Goal: Task Accomplishment & Management: Manage account settings

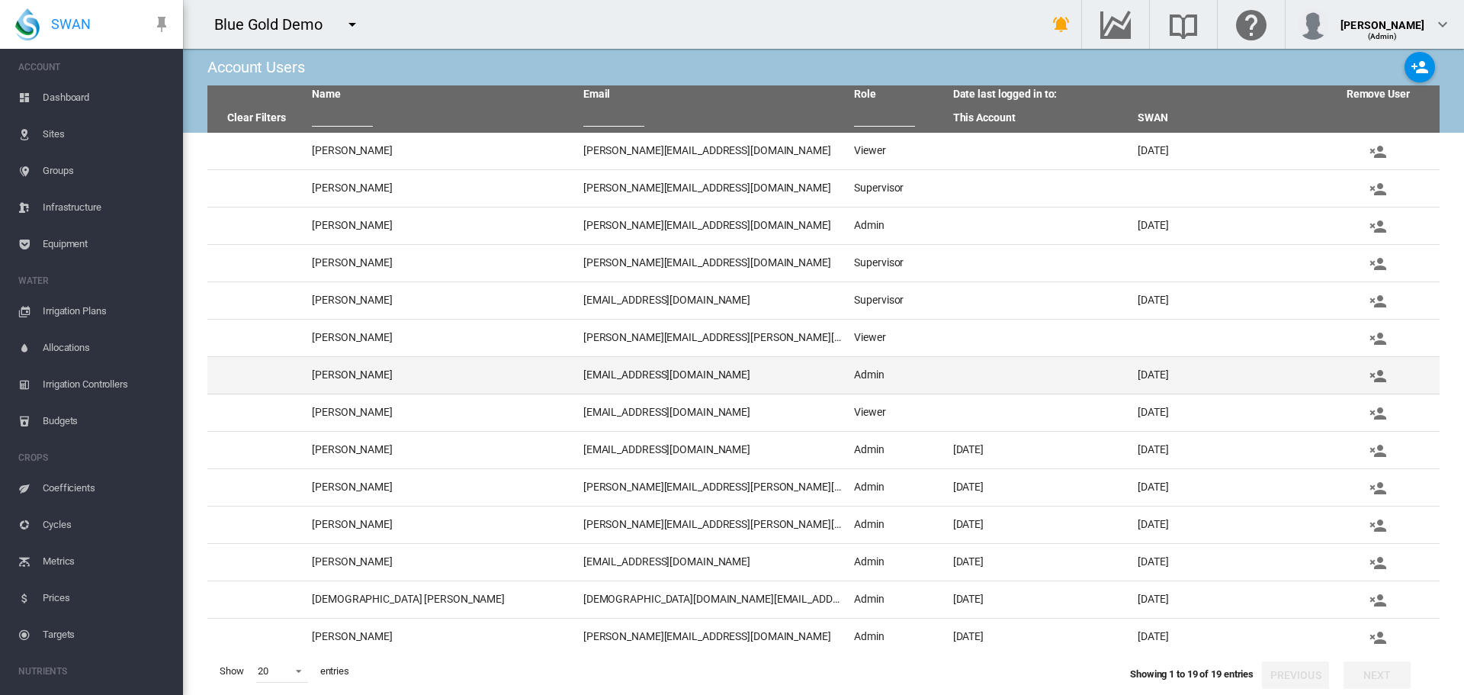
scroll to position [195, 0]
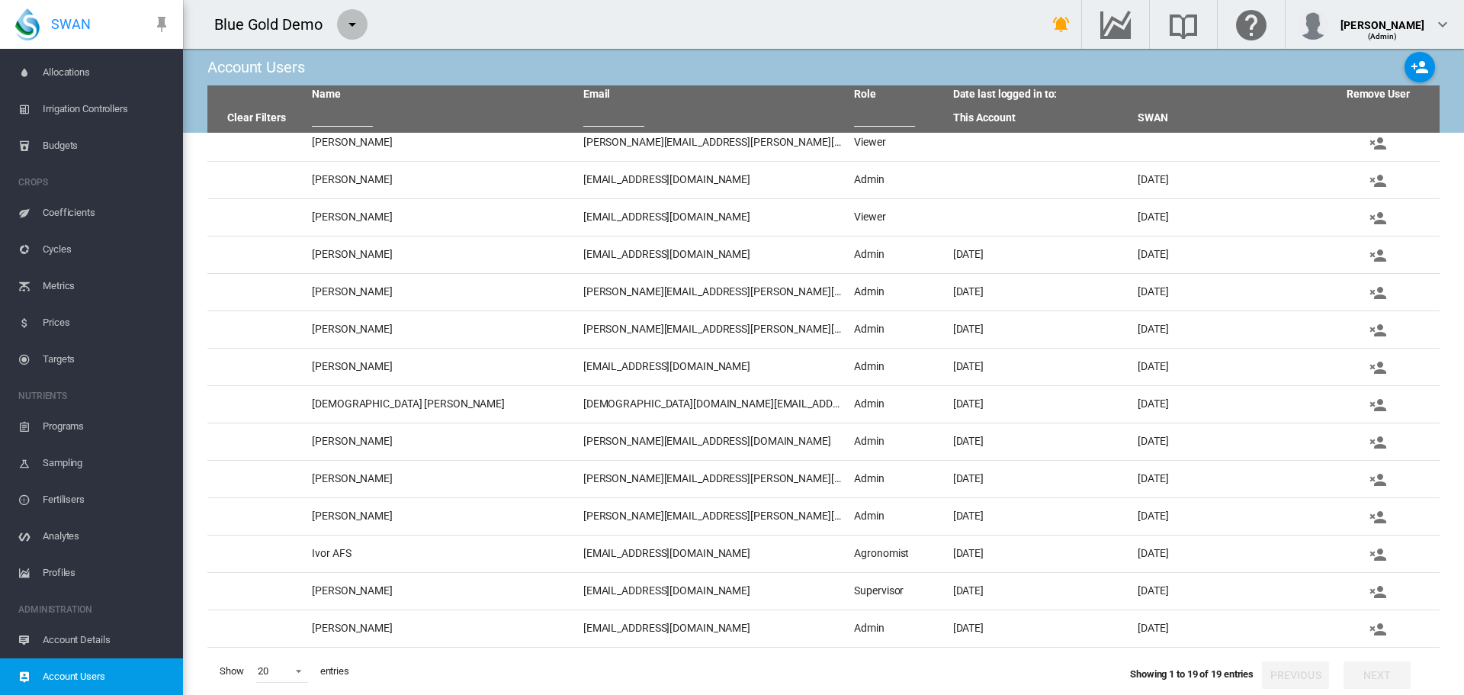
click at [346, 28] on md-icon "icon-menu-down" at bounding box center [352, 24] width 18 height 18
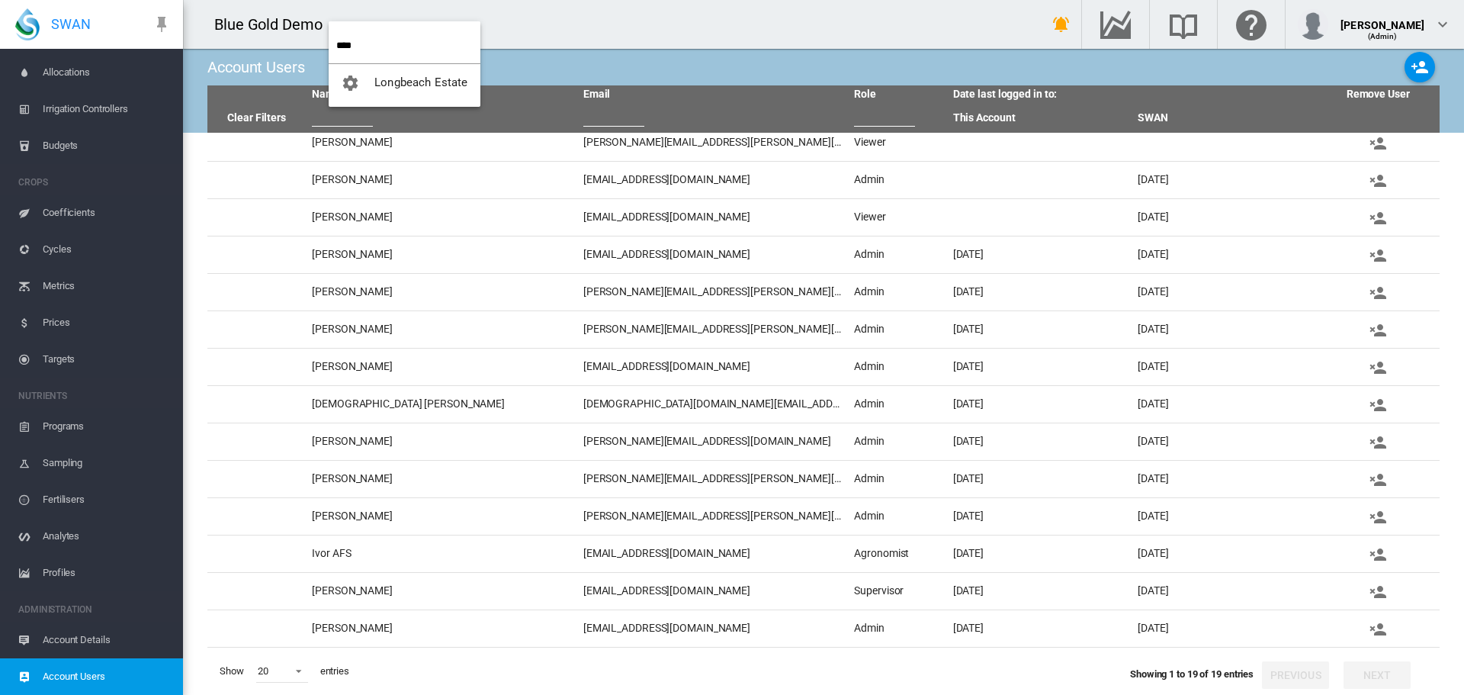
type input "****"
click at [445, 91] on button "Longbeach Estate" at bounding box center [405, 82] width 152 height 37
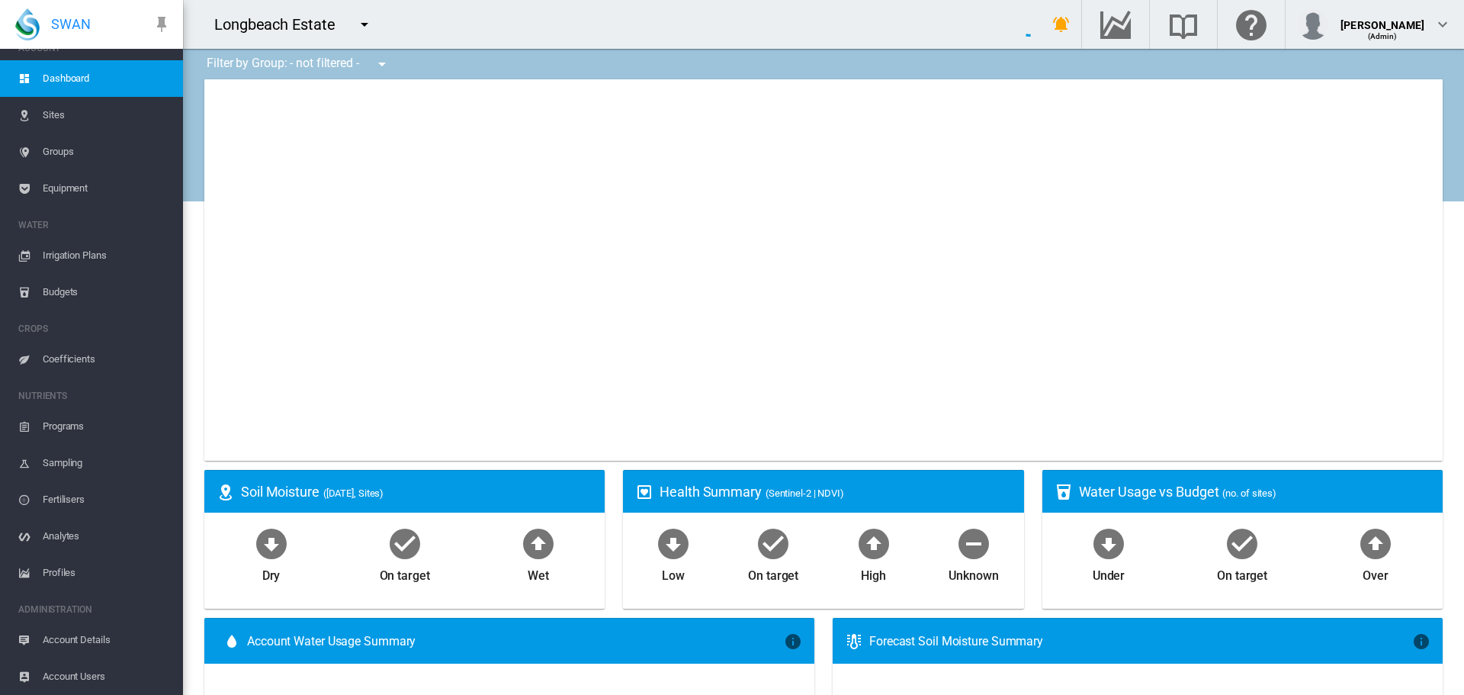
scroll to position [19, 0]
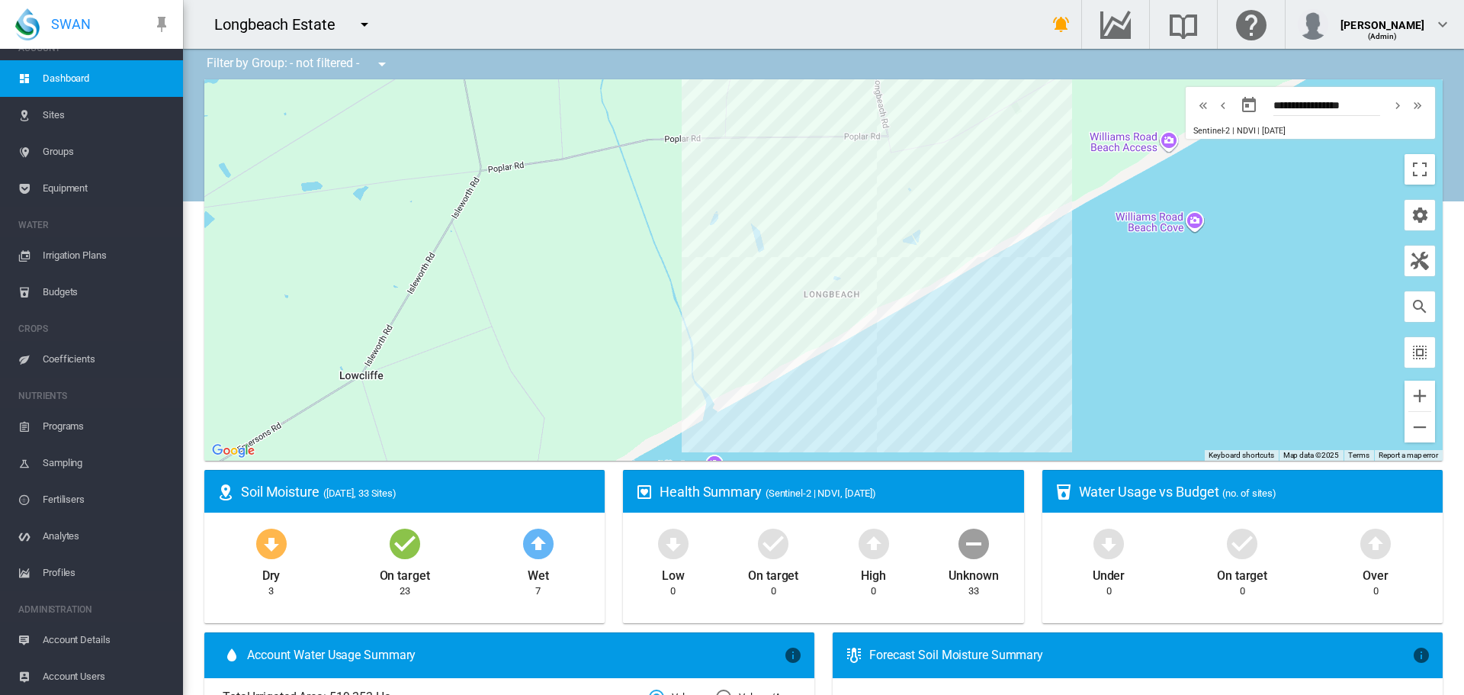
click at [66, 190] on span "Equipment" at bounding box center [107, 188] width 128 height 37
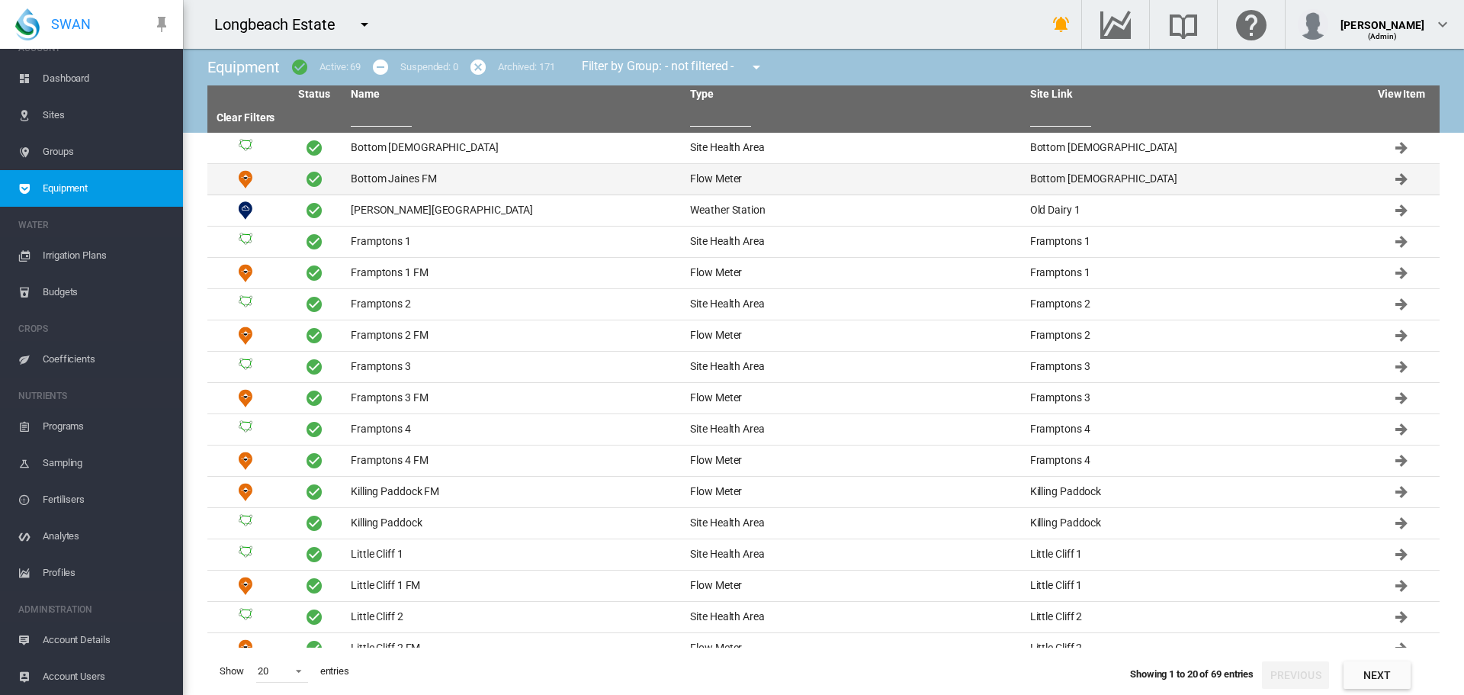
click at [397, 184] on td "Bottom Jaines FM" at bounding box center [514, 179] width 339 height 31
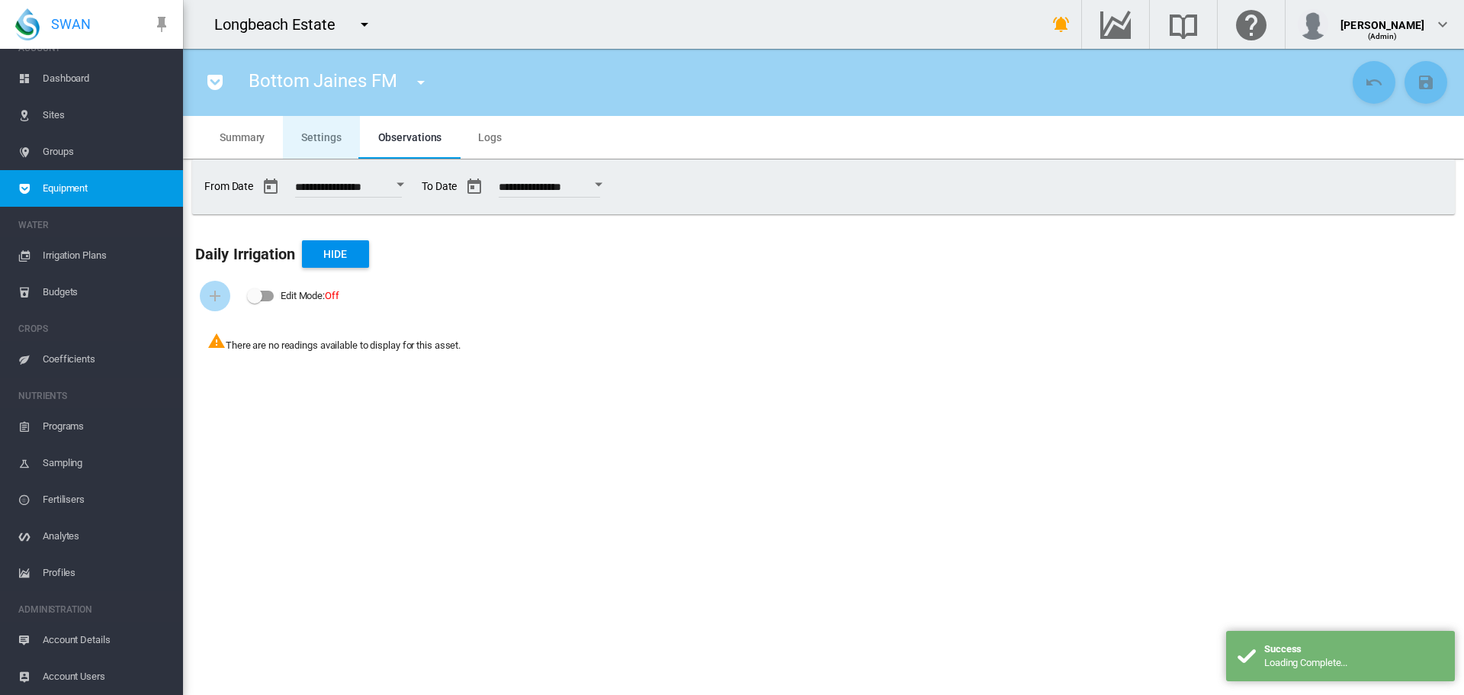
click at [316, 144] on md-tab-item "Settings" at bounding box center [321, 137] width 76 height 43
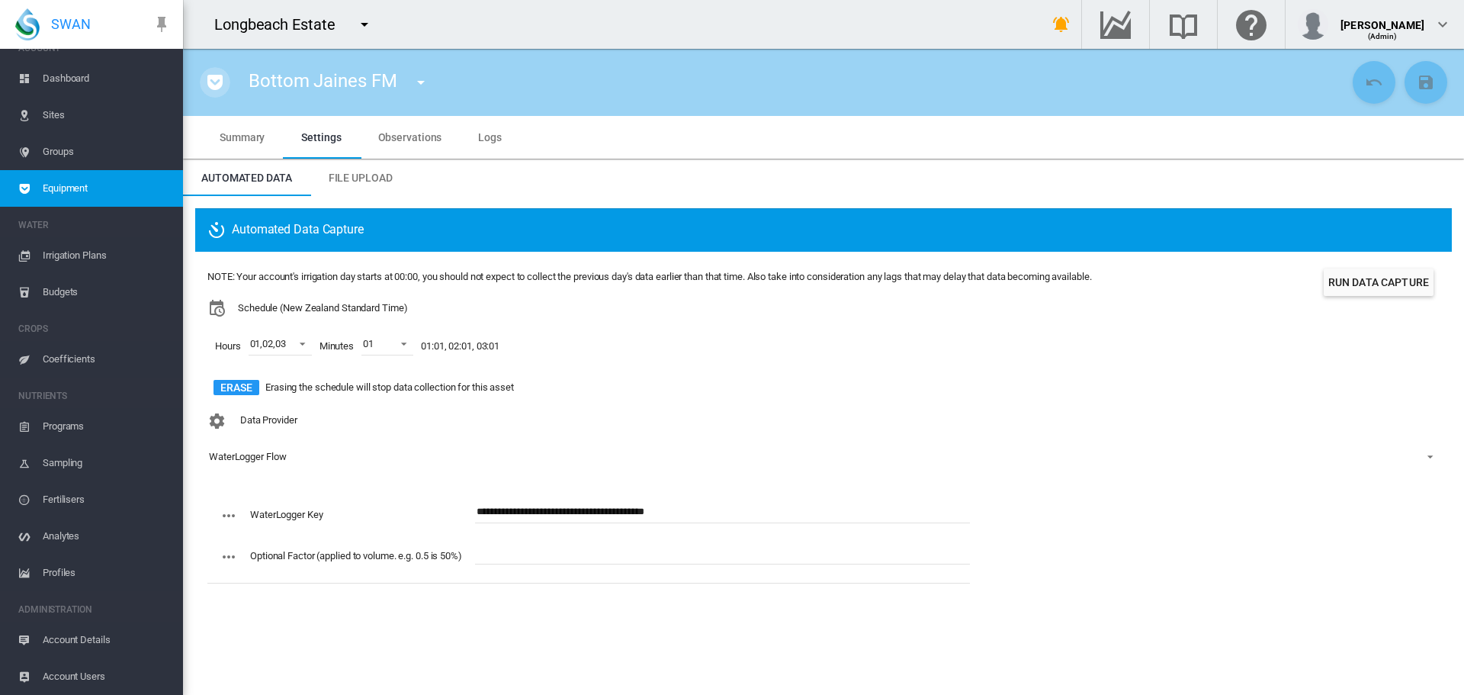
click at [209, 83] on md-icon "icon-pocket" at bounding box center [215, 82] width 18 height 18
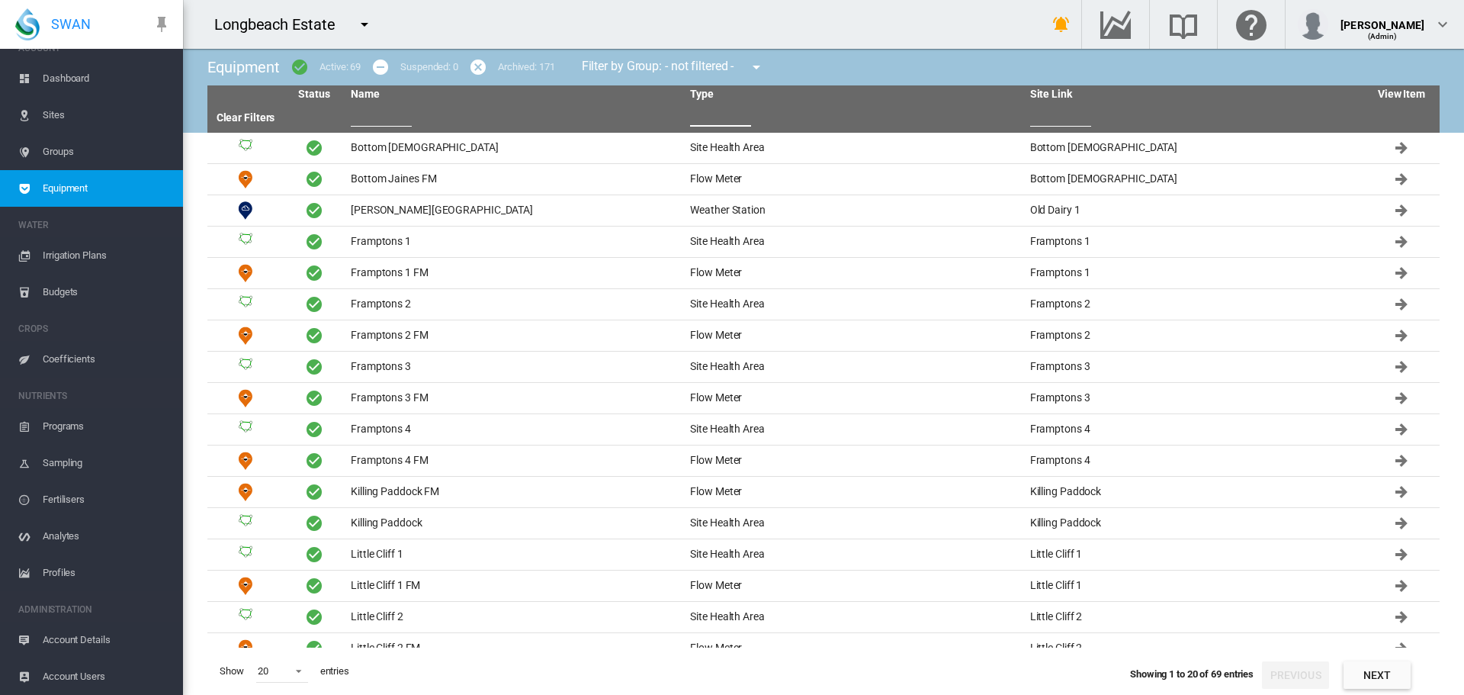
click at [706, 124] on input "text" at bounding box center [720, 115] width 61 height 23
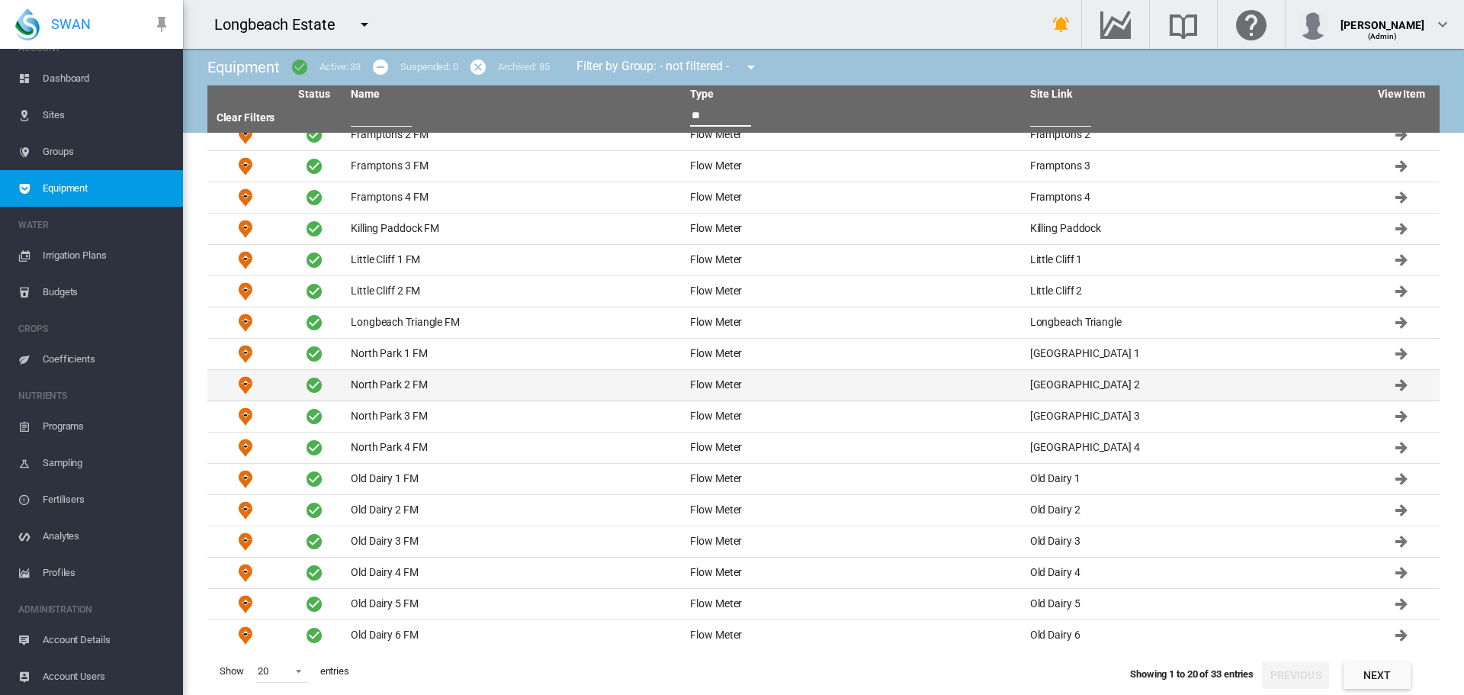
scroll to position [111, 0]
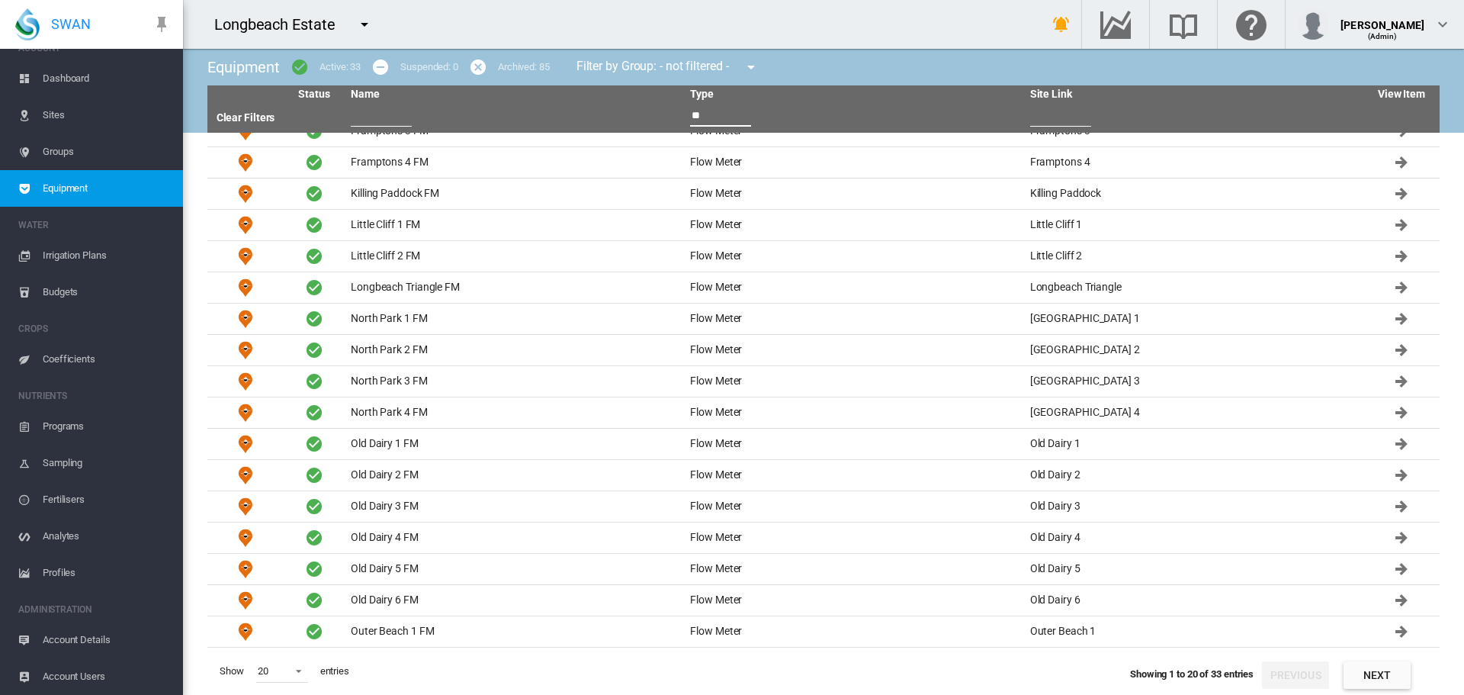
type input "**"
click at [1361, 673] on button "Next" at bounding box center [1377, 674] width 67 height 27
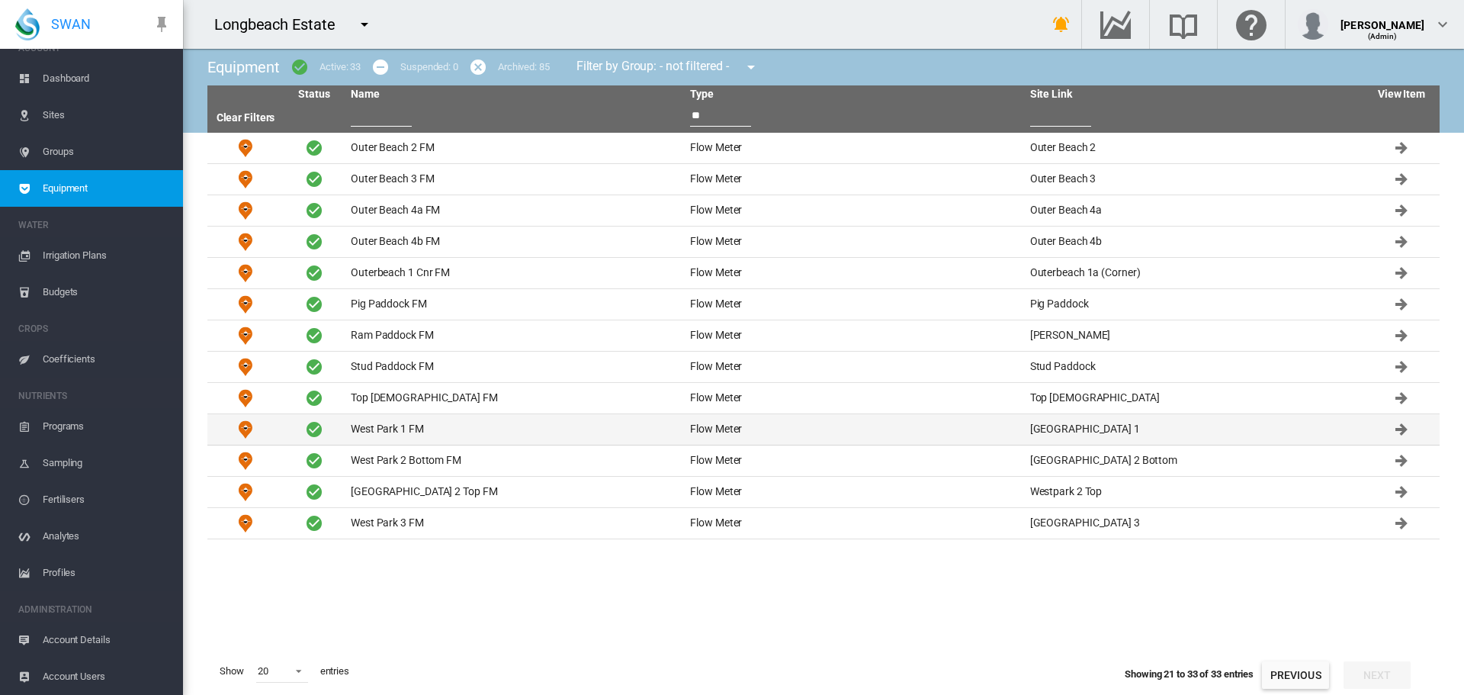
click at [364, 426] on td "West Park 1 FM" at bounding box center [514, 429] width 339 height 31
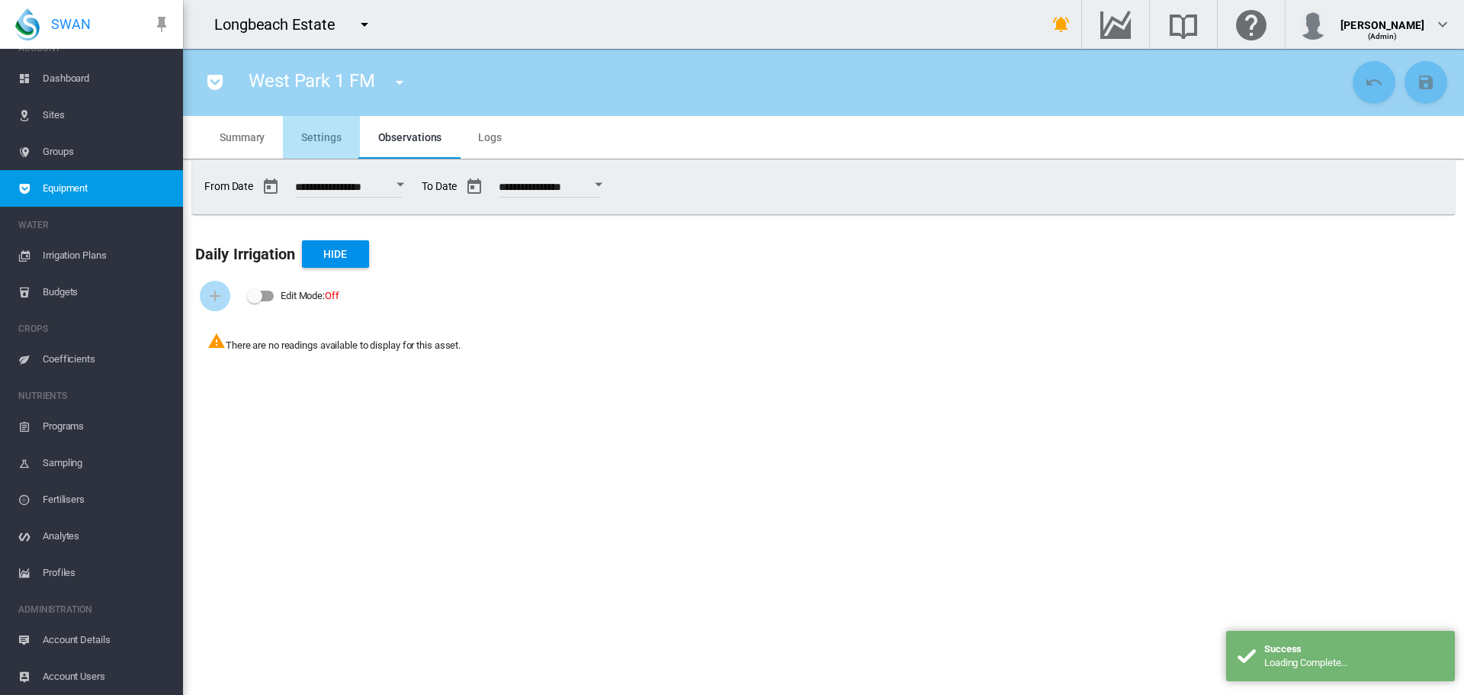
click at [303, 137] on span "Settings" at bounding box center [321, 137] width 40 height 12
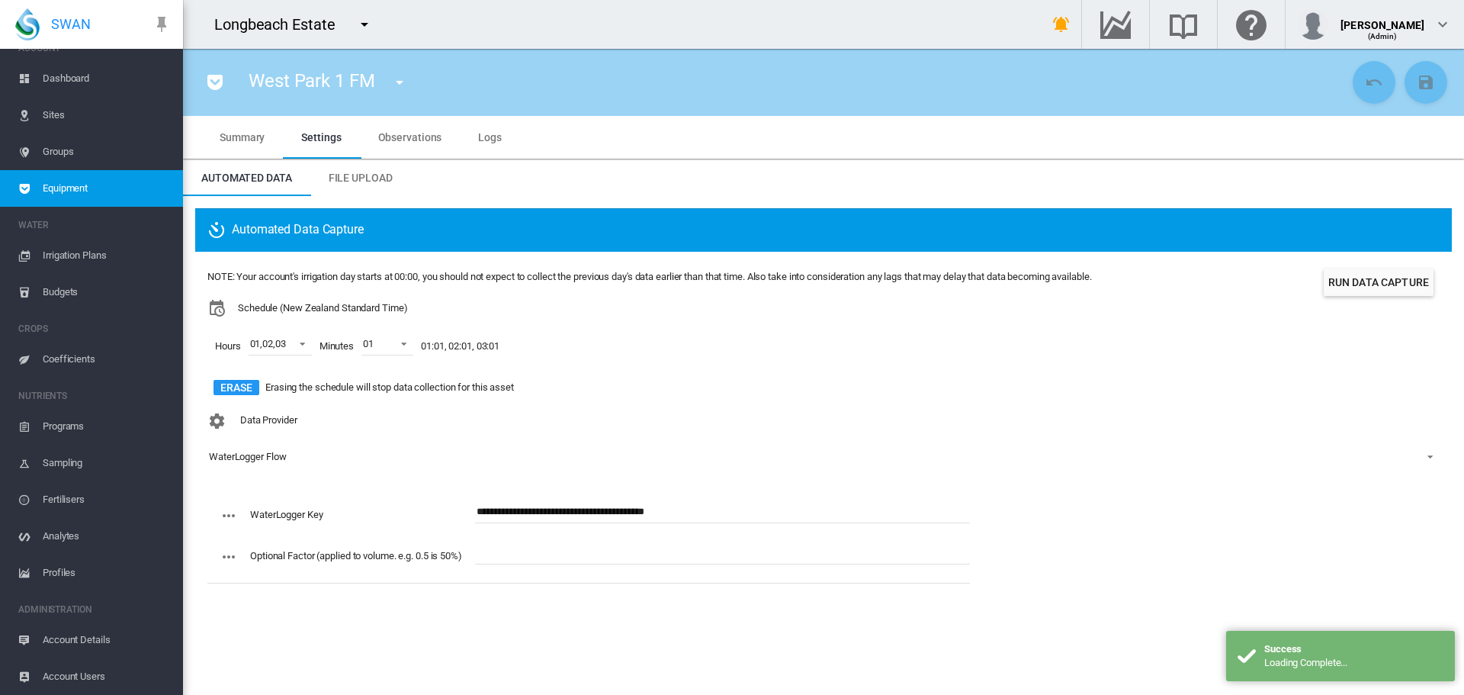
click at [236, 140] on span "Summary" at bounding box center [242, 137] width 45 height 12
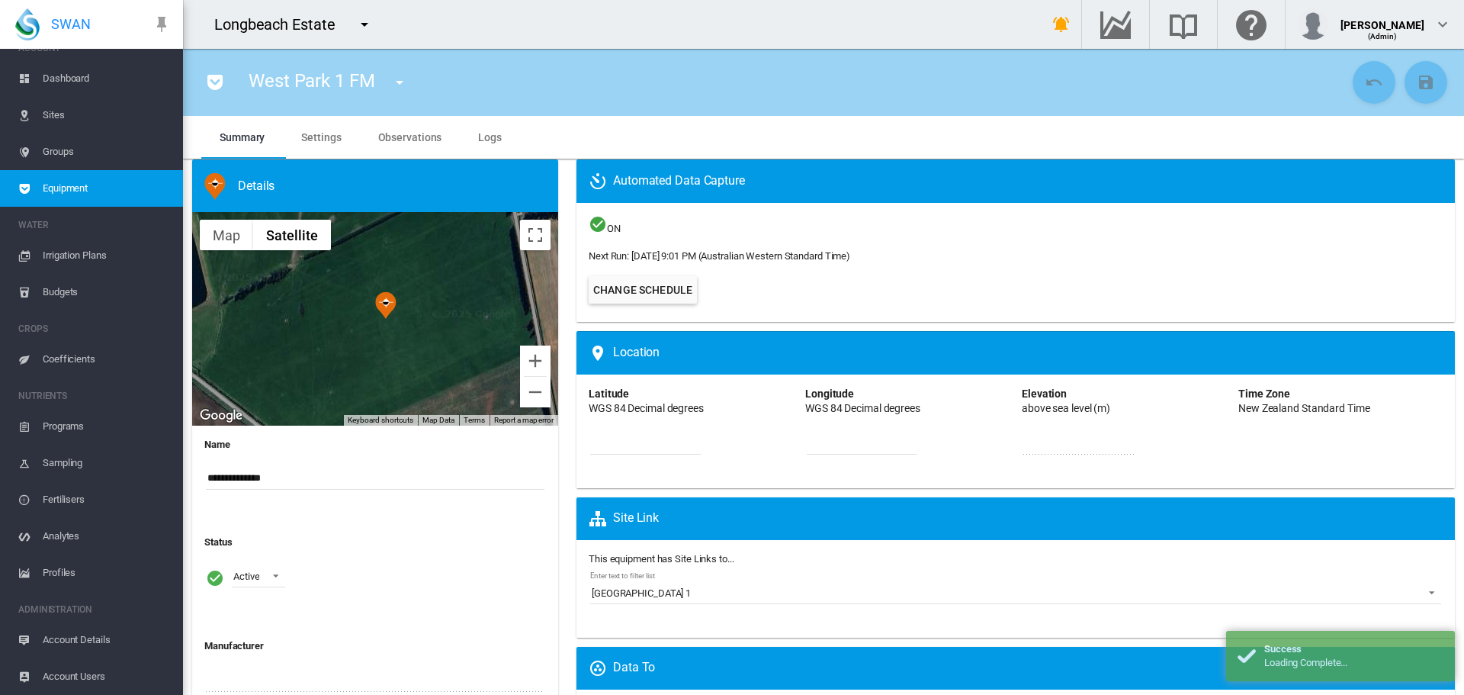
click at [205, 98] on div "West Park 1 FM Bottom [DEMOGRAPHIC_DATA] (Site Health Area) Bottom Jaines FM (F…" at bounding box center [771, 82] width 1153 height 43
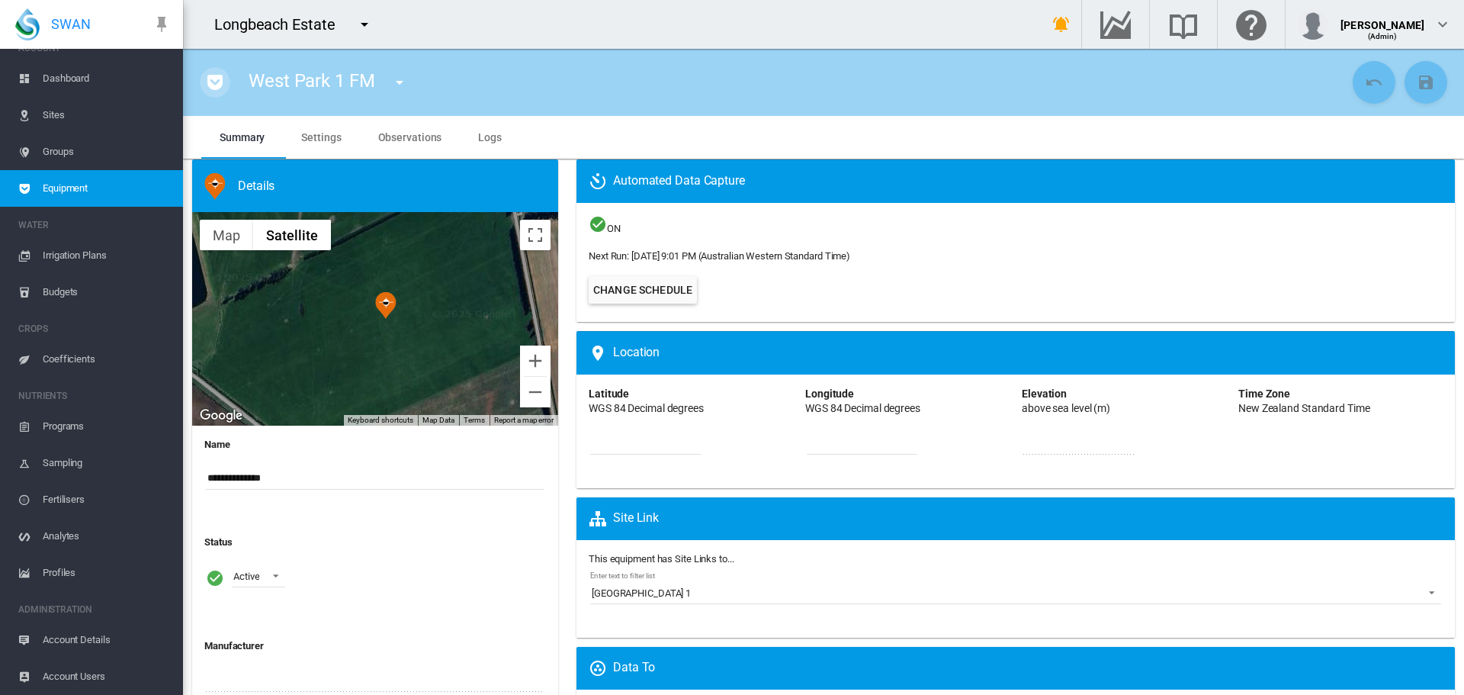
click at [219, 87] on md-icon "icon-pocket" at bounding box center [215, 82] width 18 height 18
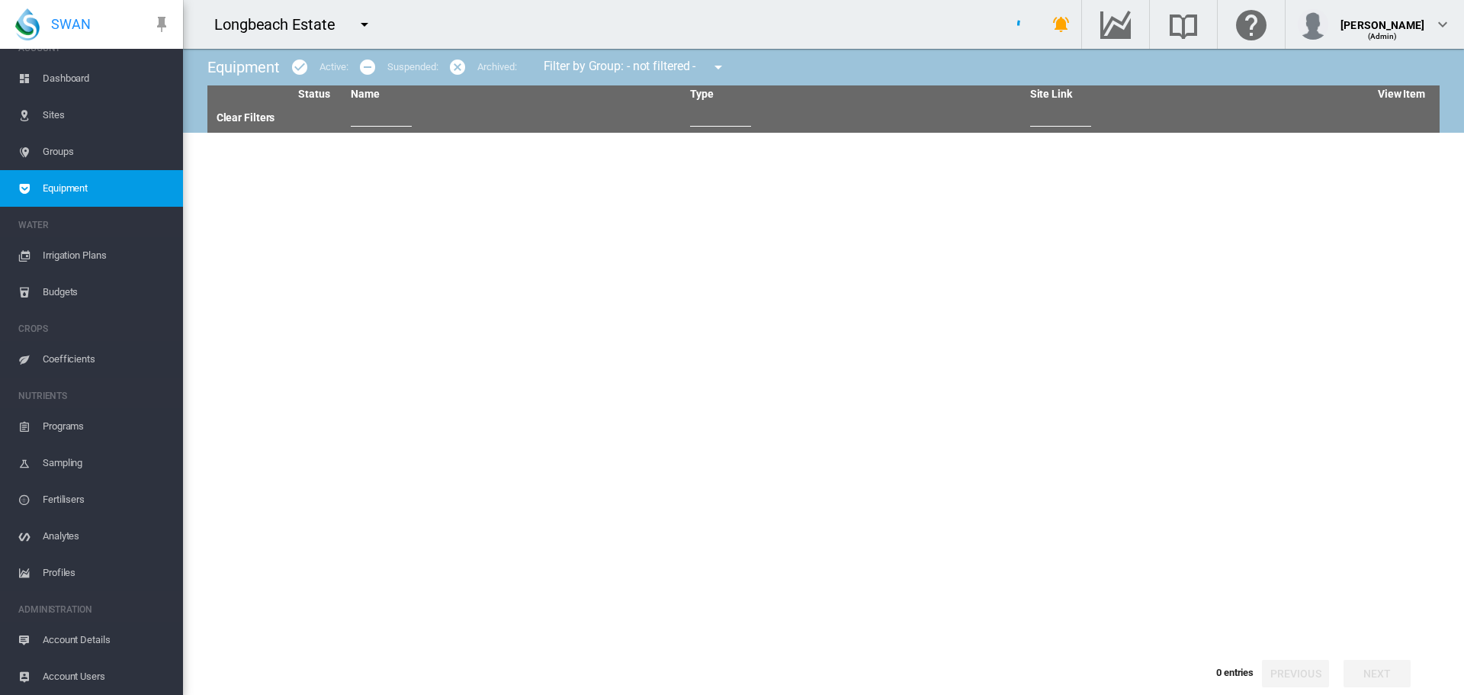
type input "**"
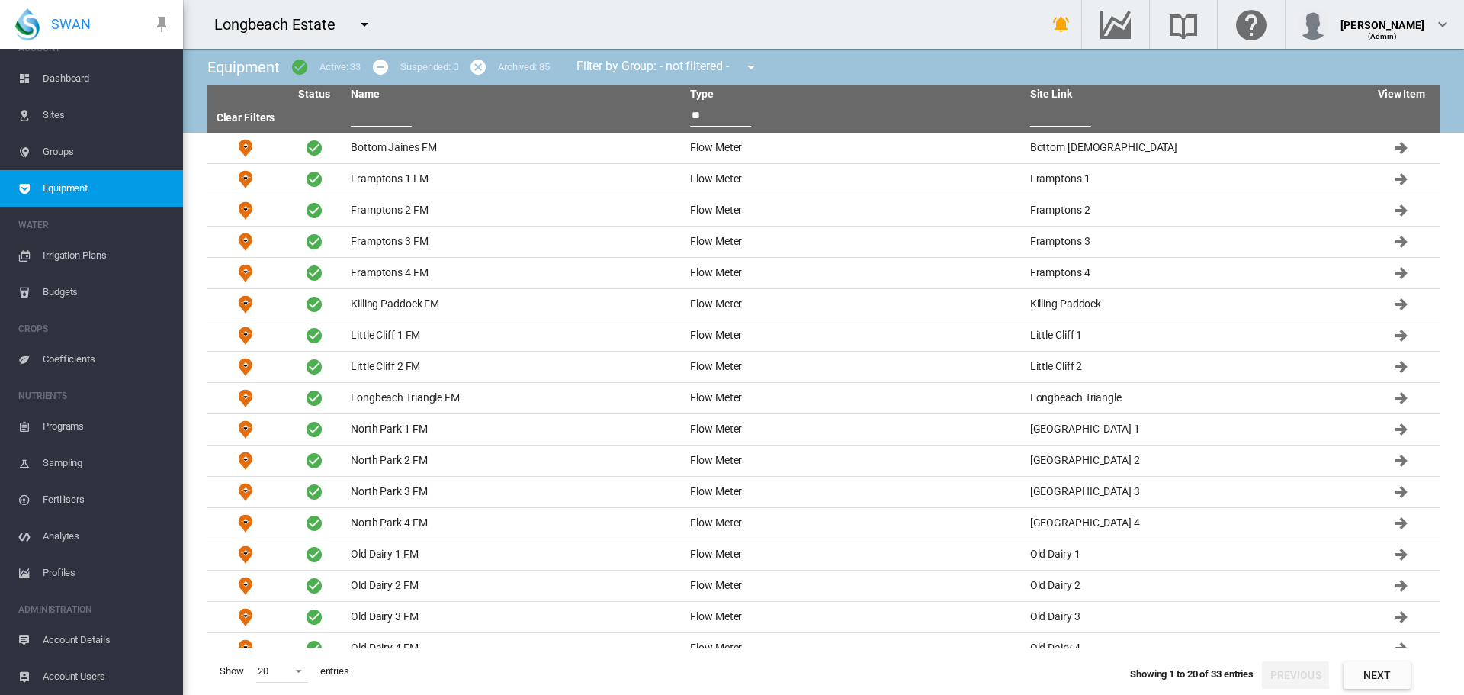
click at [1366, 670] on button "Next" at bounding box center [1377, 674] width 67 height 27
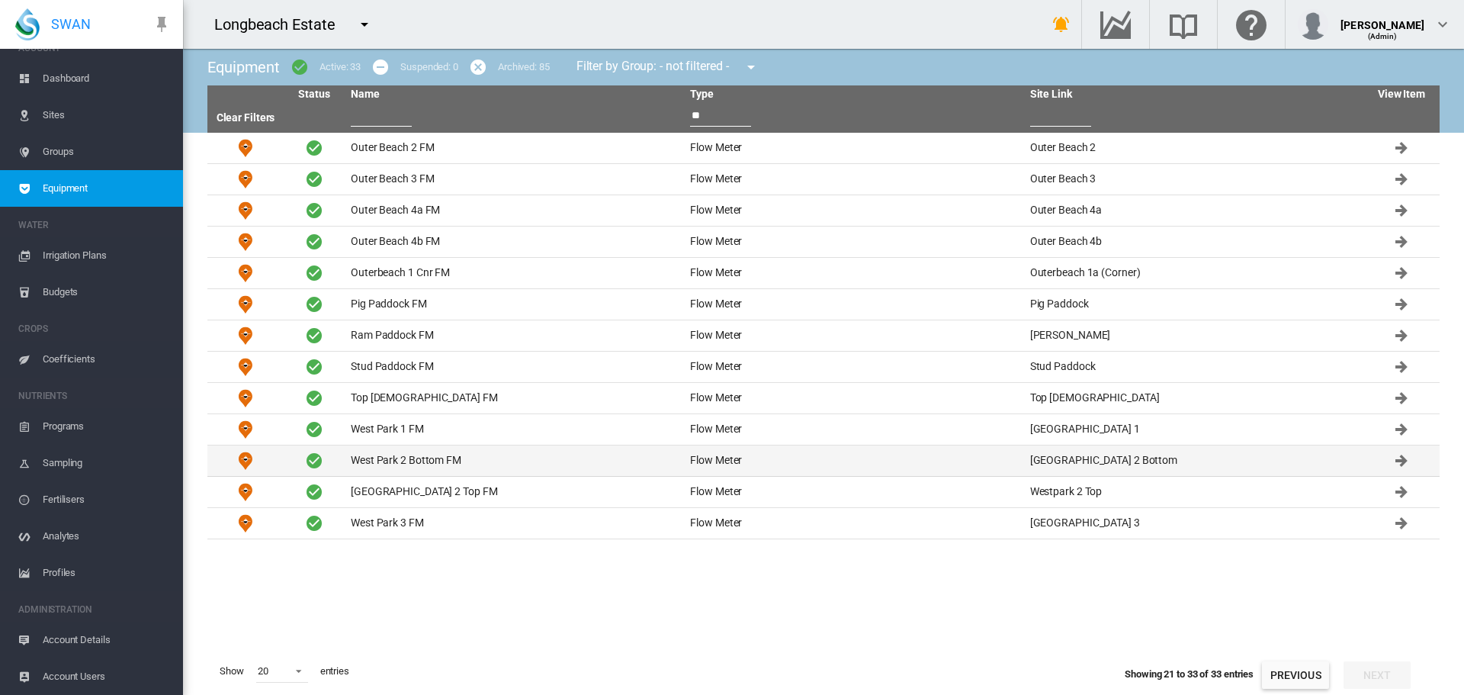
click at [363, 464] on td "West Park 2 Bottom FM" at bounding box center [514, 460] width 339 height 31
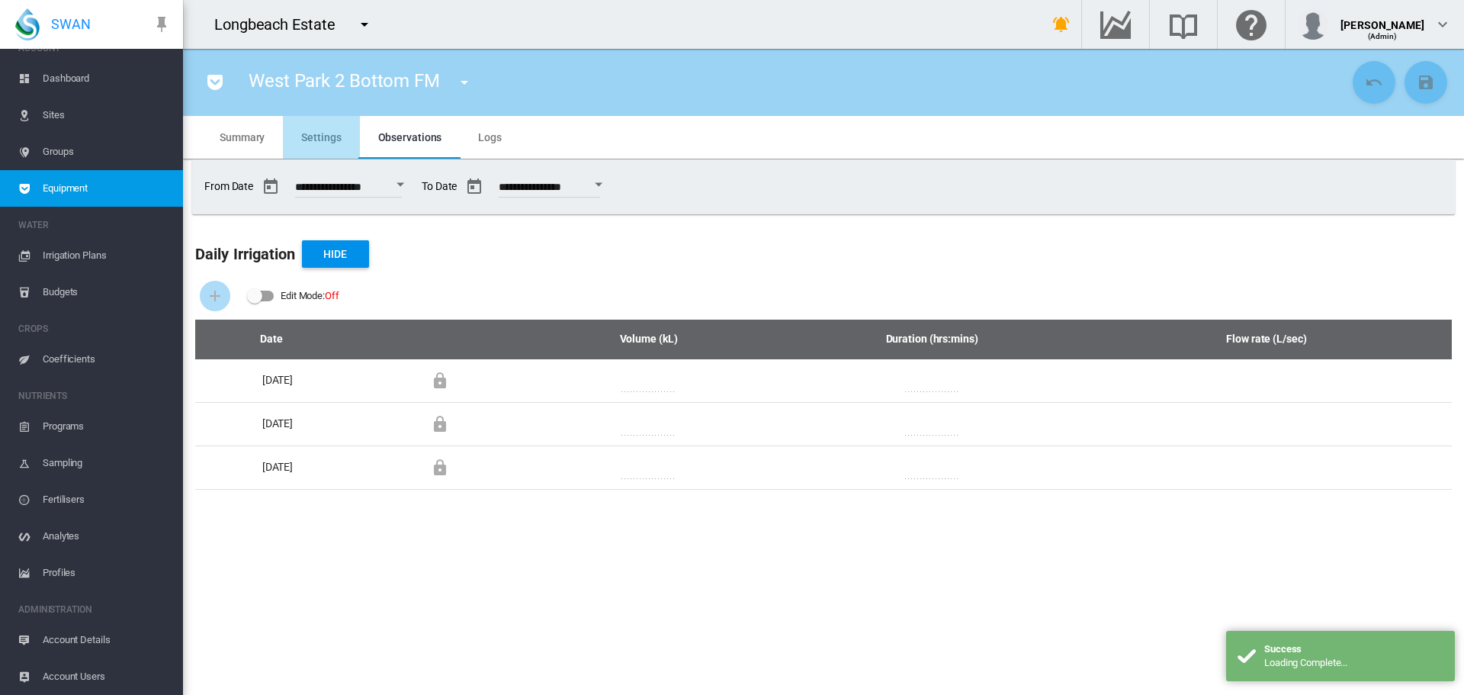
click at [301, 136] on md-tab-item "Settings" at bounding box center [321, 137] width 76 height 43
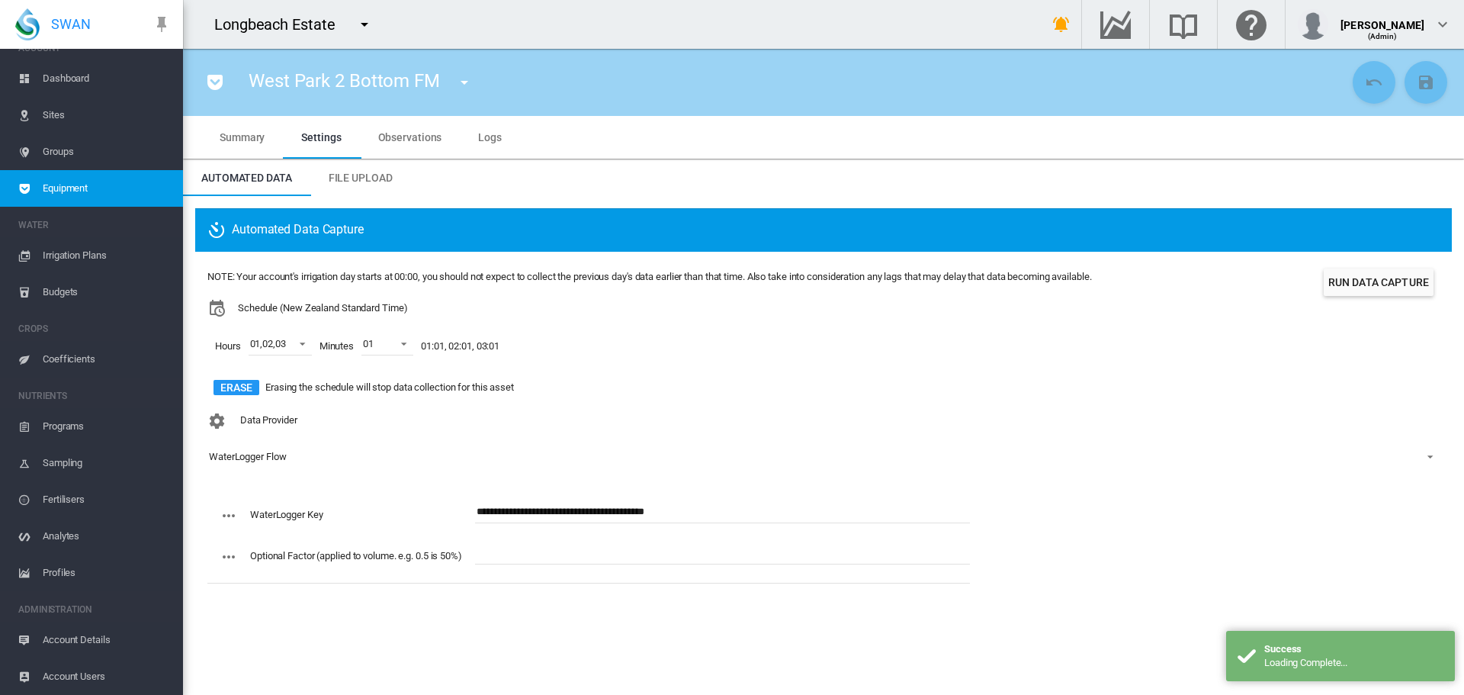
click at [220, 82] on md-icon "icon-pocket" at bounding box center [215, 82] width 18 height 18
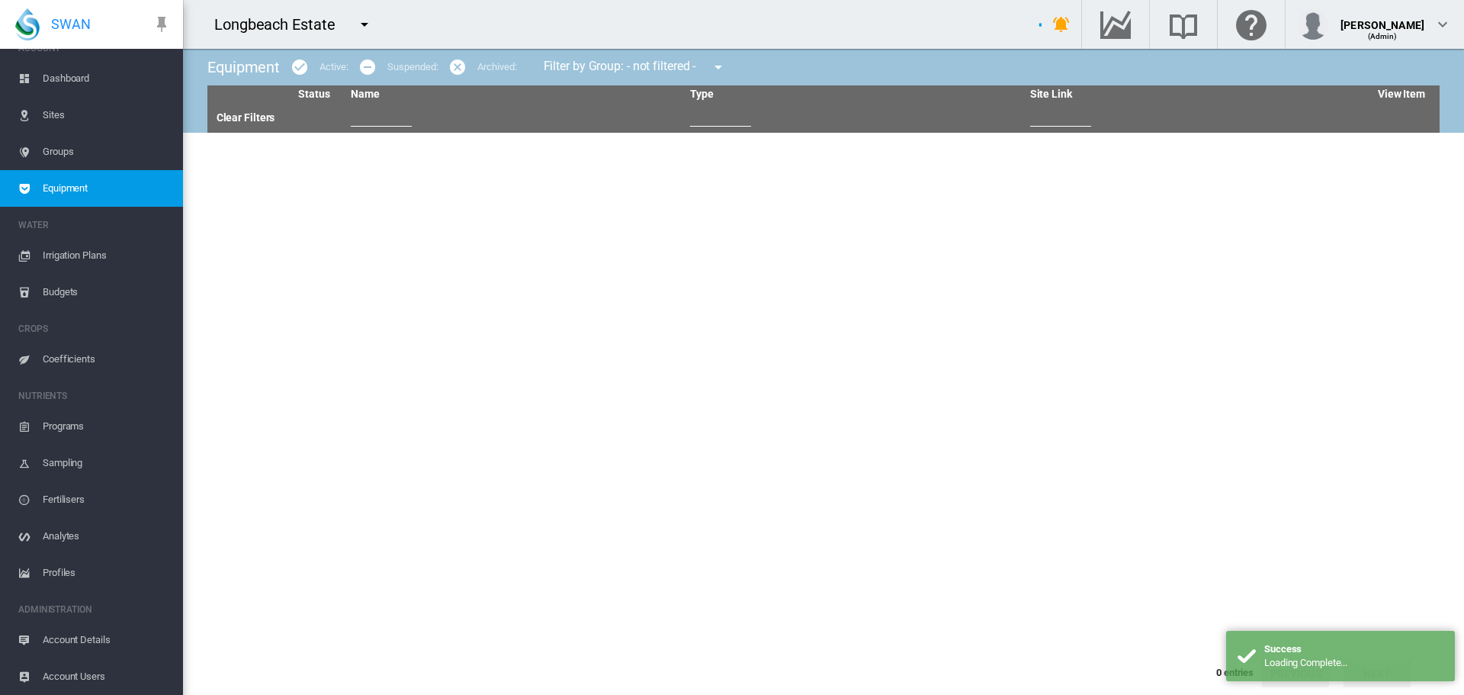
type input "**"
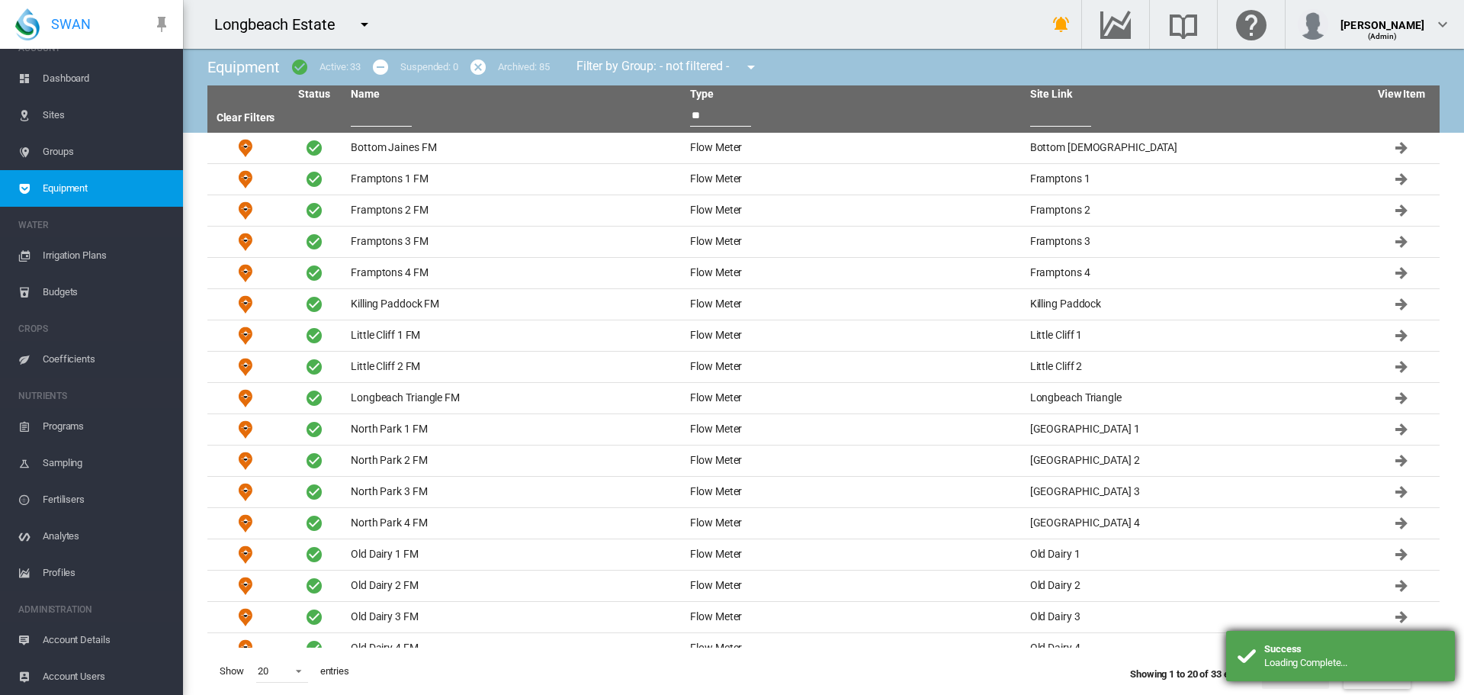
click at [1319, 653] on div "Success" at bounding box center [1354, 649] width 179 height 14
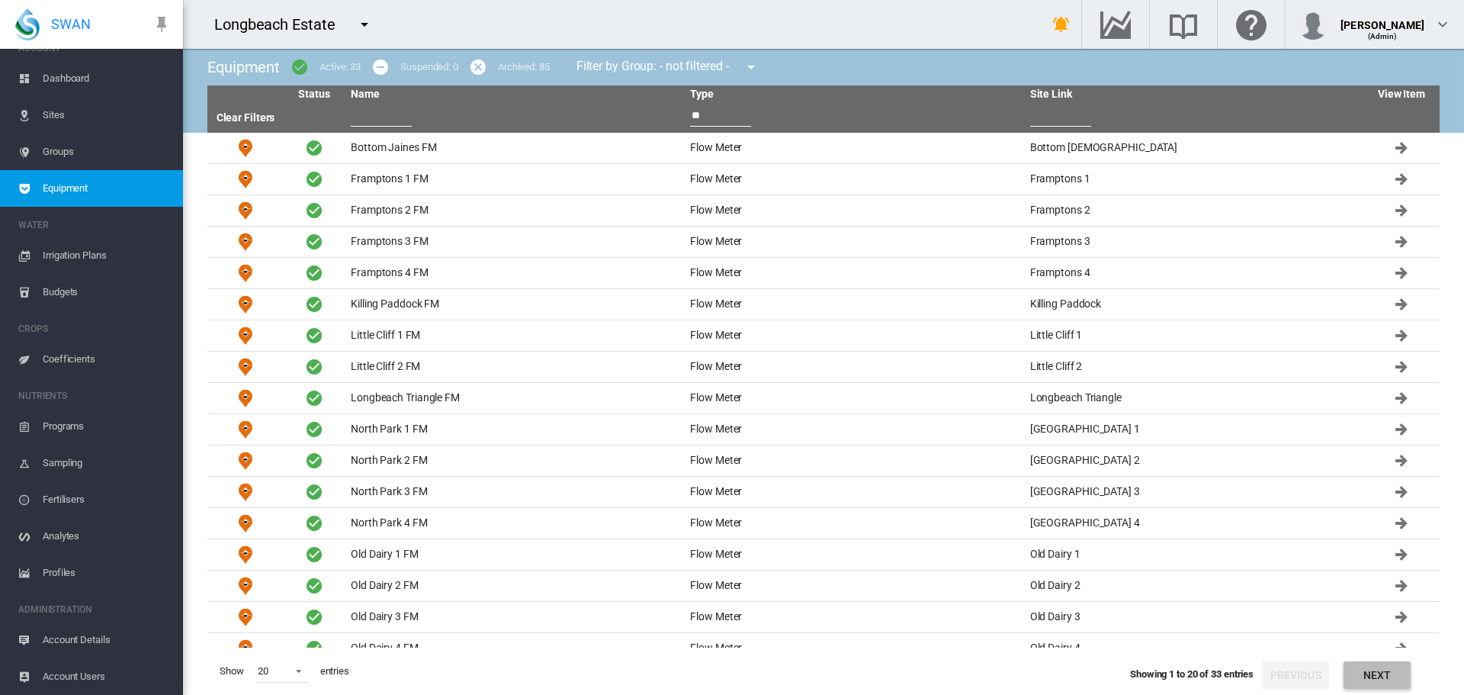
click at [1372, 677] on button "Next" at bounding box center [1377, 674] width 67 height 27
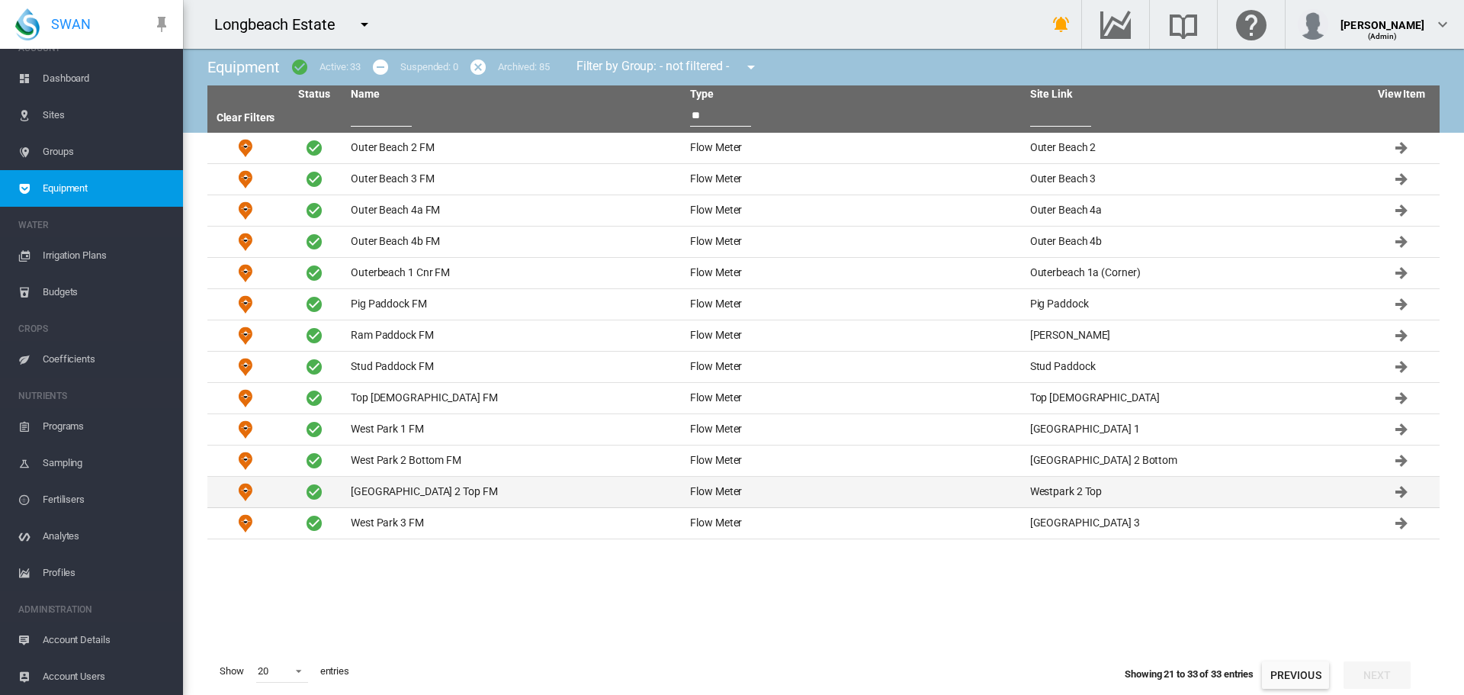
click at [429, 477] on td "[GEOGRAPHIC_DATA] 2 Top FM" at bounding box center [514, 492] width 339 height 31
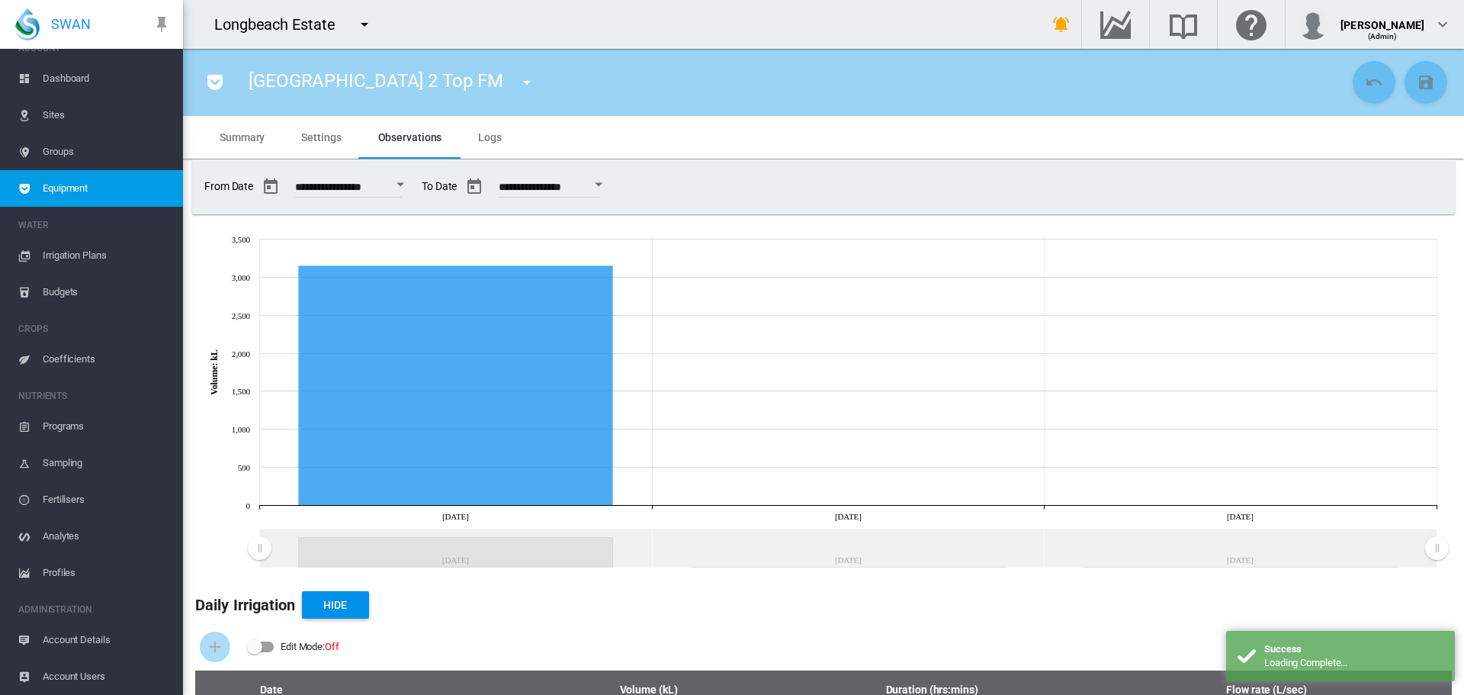
click at [327, 148] on md-tab-item "Settings" at bounding box center [321, 137] width 76 height 43
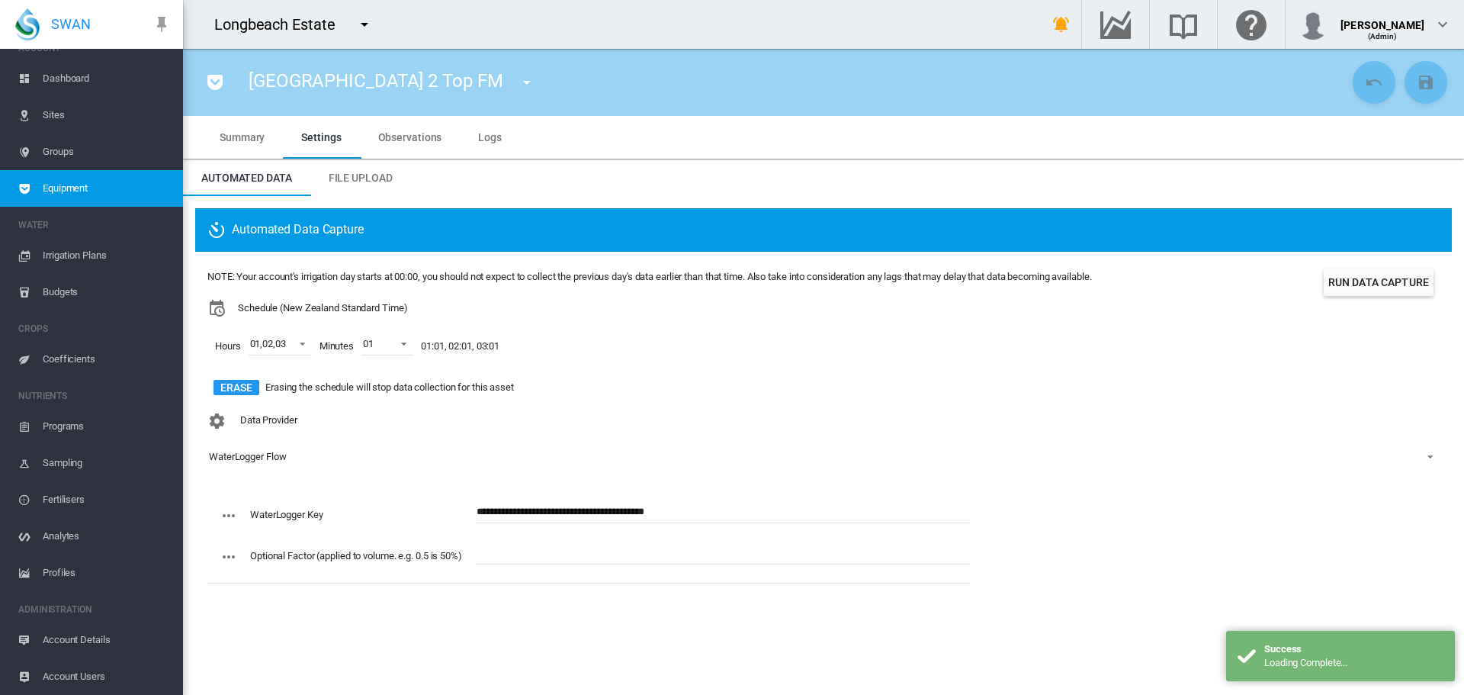
click at [224, 77] on md-icon "icon-pocket" at bounding box center [215, 82] width 18 height 18
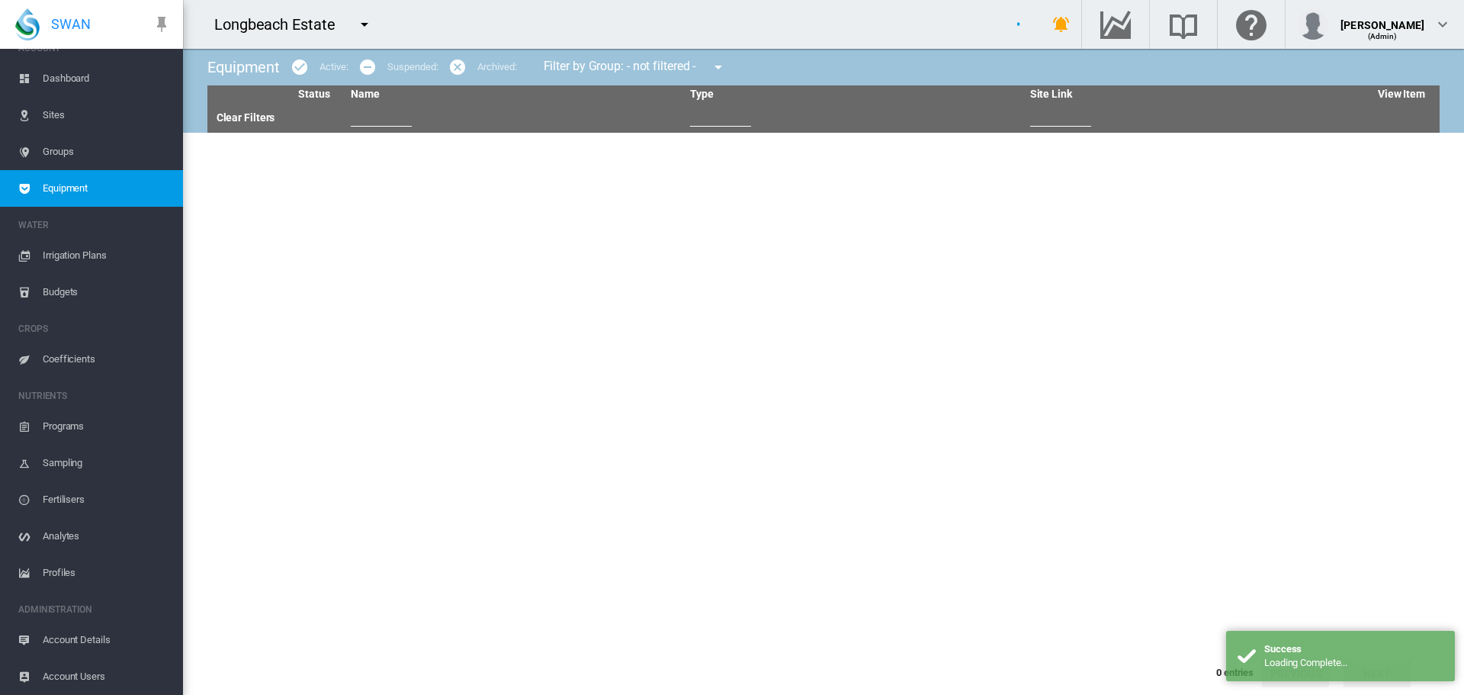
type input "**"
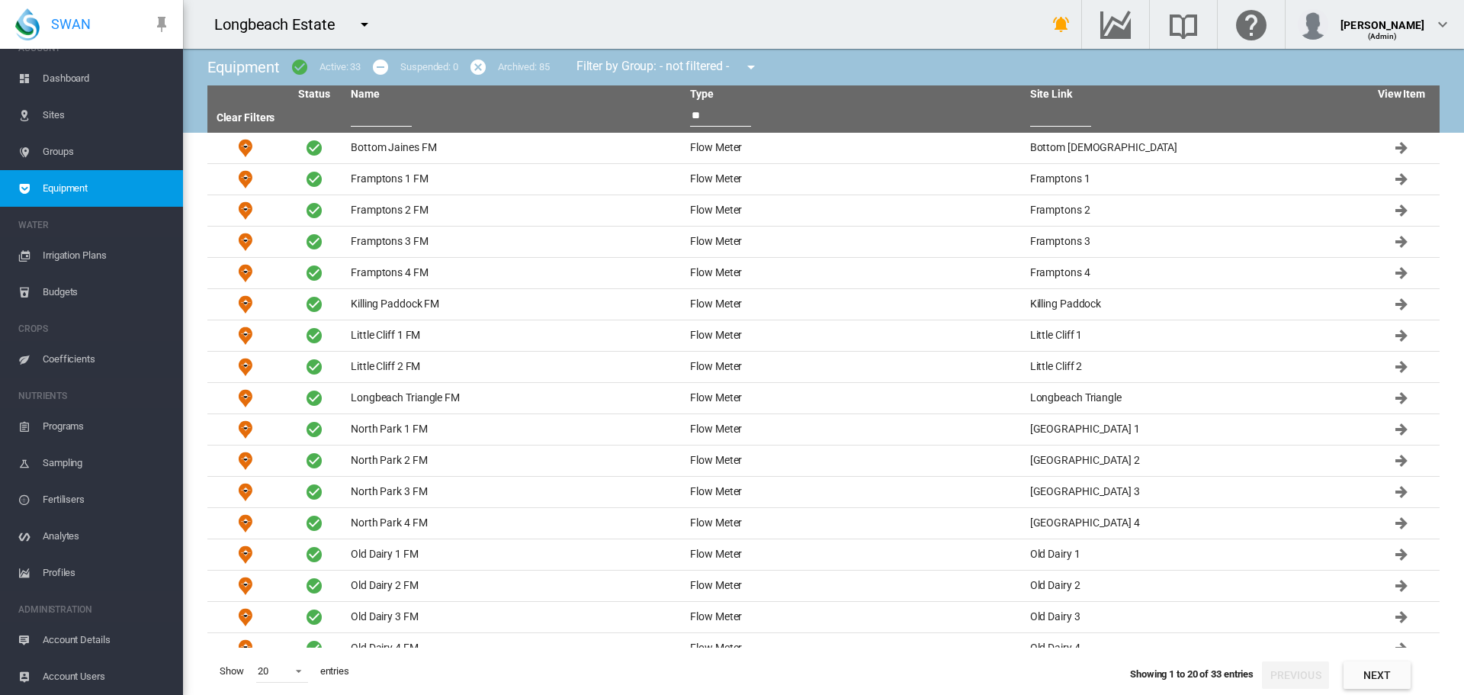
click at [1390, 683] on button "Next" at bounding box center [1377, 674] width 67 height 27
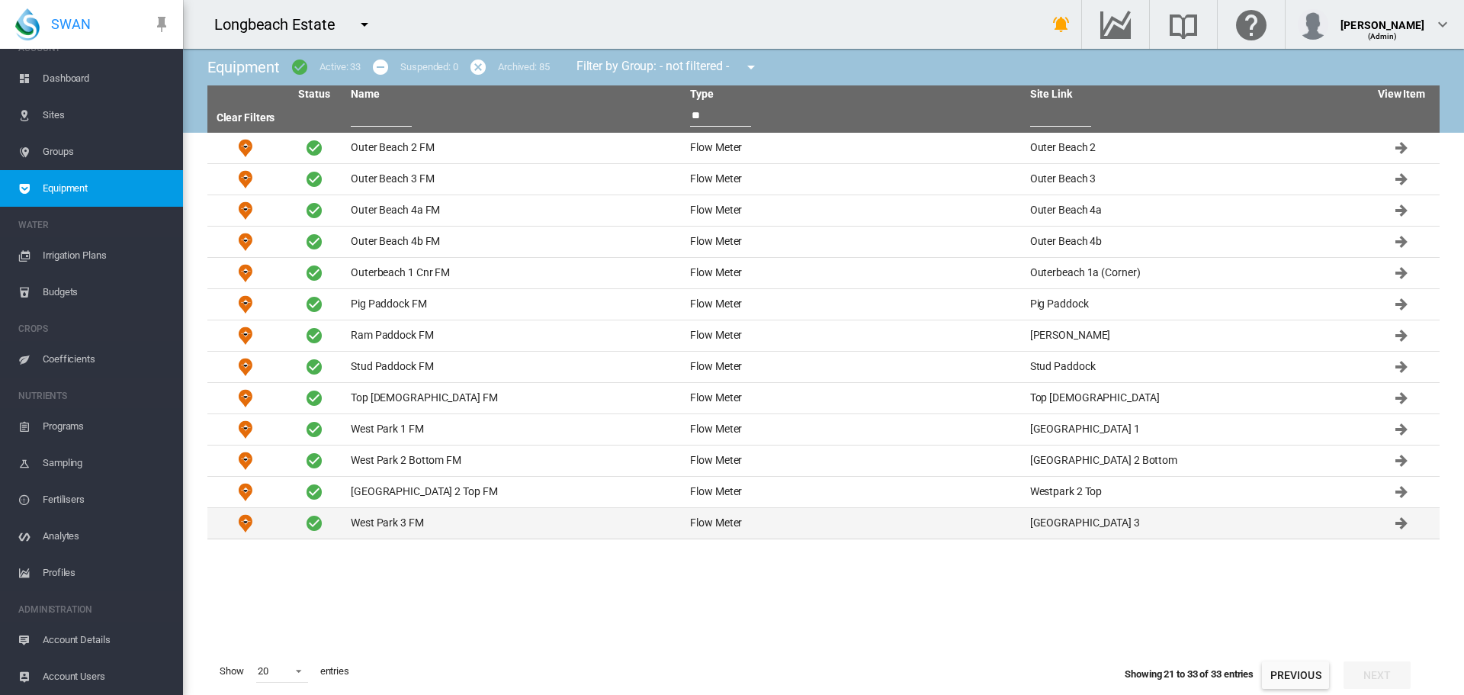
click at [375, 521] on td "West Park 3 FM" at bounding box center [514, 523] width 339 height 31
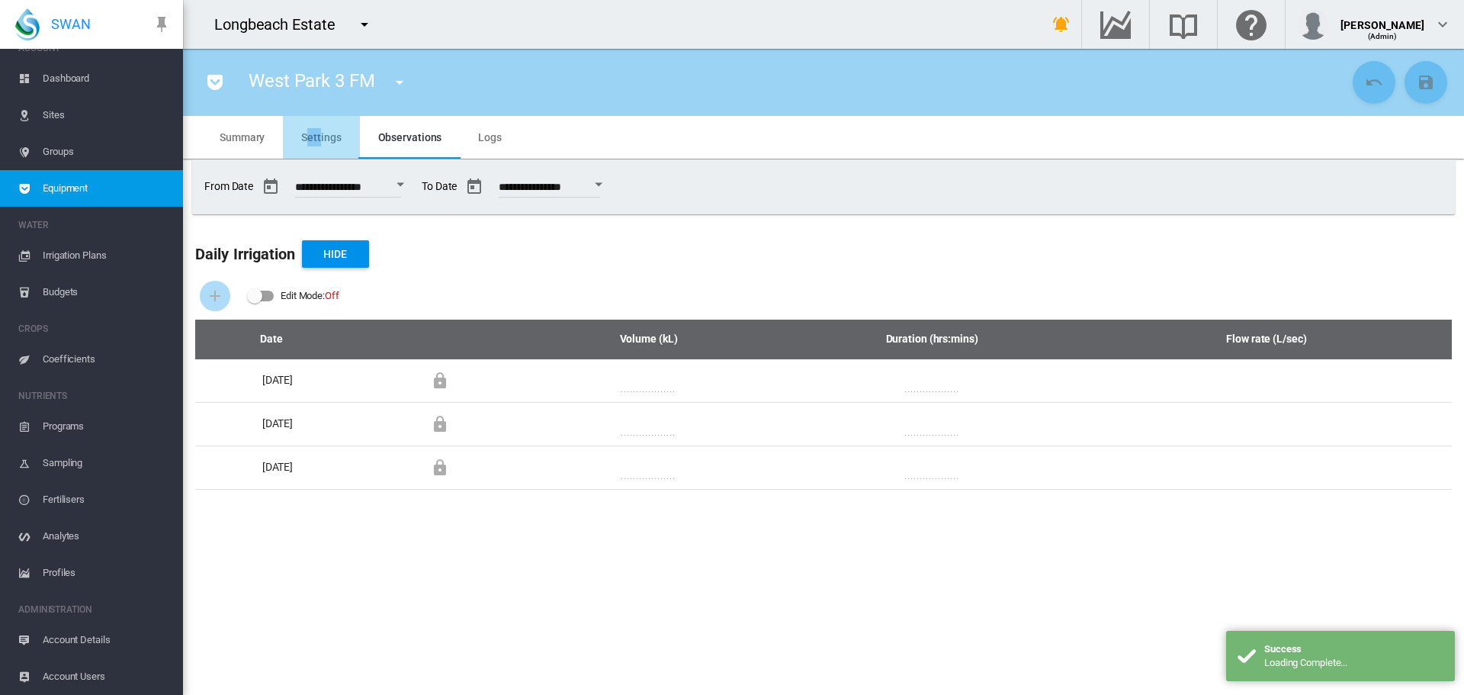
drag, startPoint x: 320, startPoint y: 133, endPoint x: 310, endPoint y: 133, distance: 9.2
click at [310, 133] on span "Settings" at bounding box center [321, 137] width 40 height 12
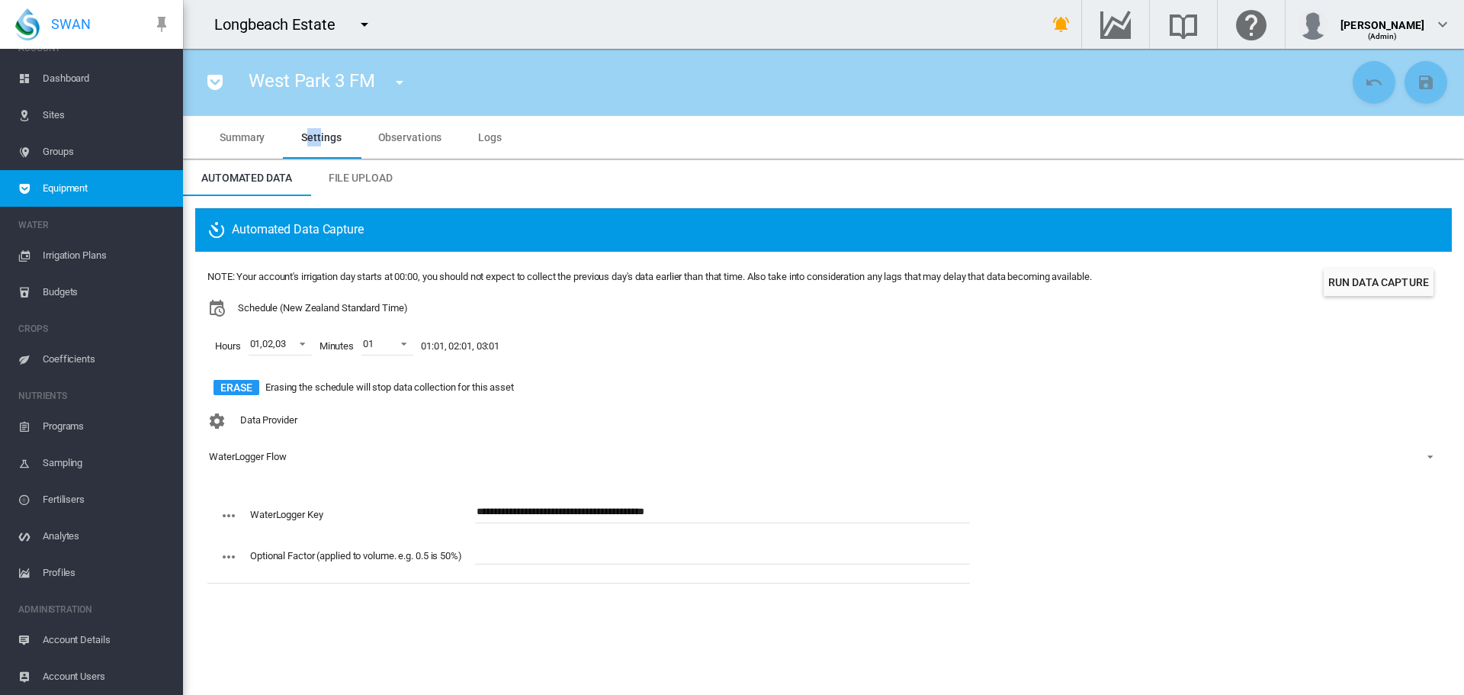
click at [205, 84] on button "button" at bounding box center [215, 82] width 31 height 31
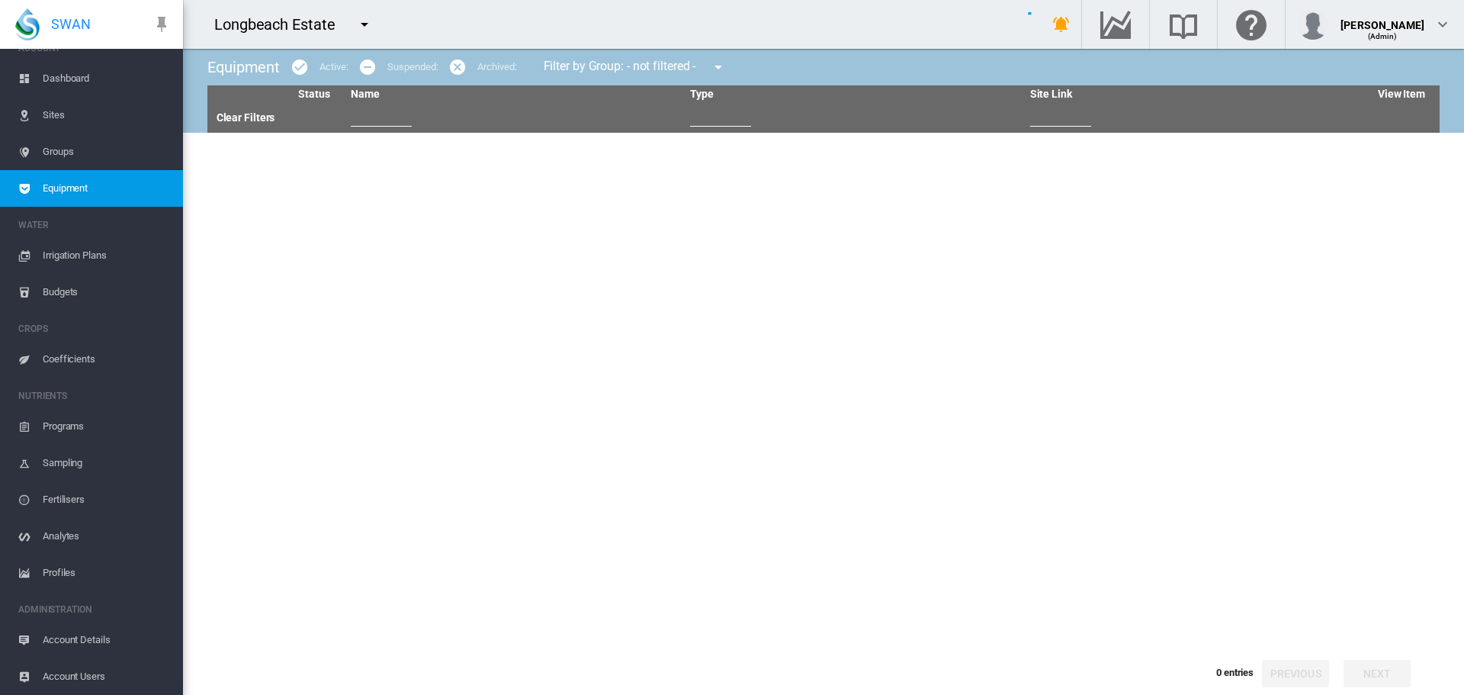
type input "**"
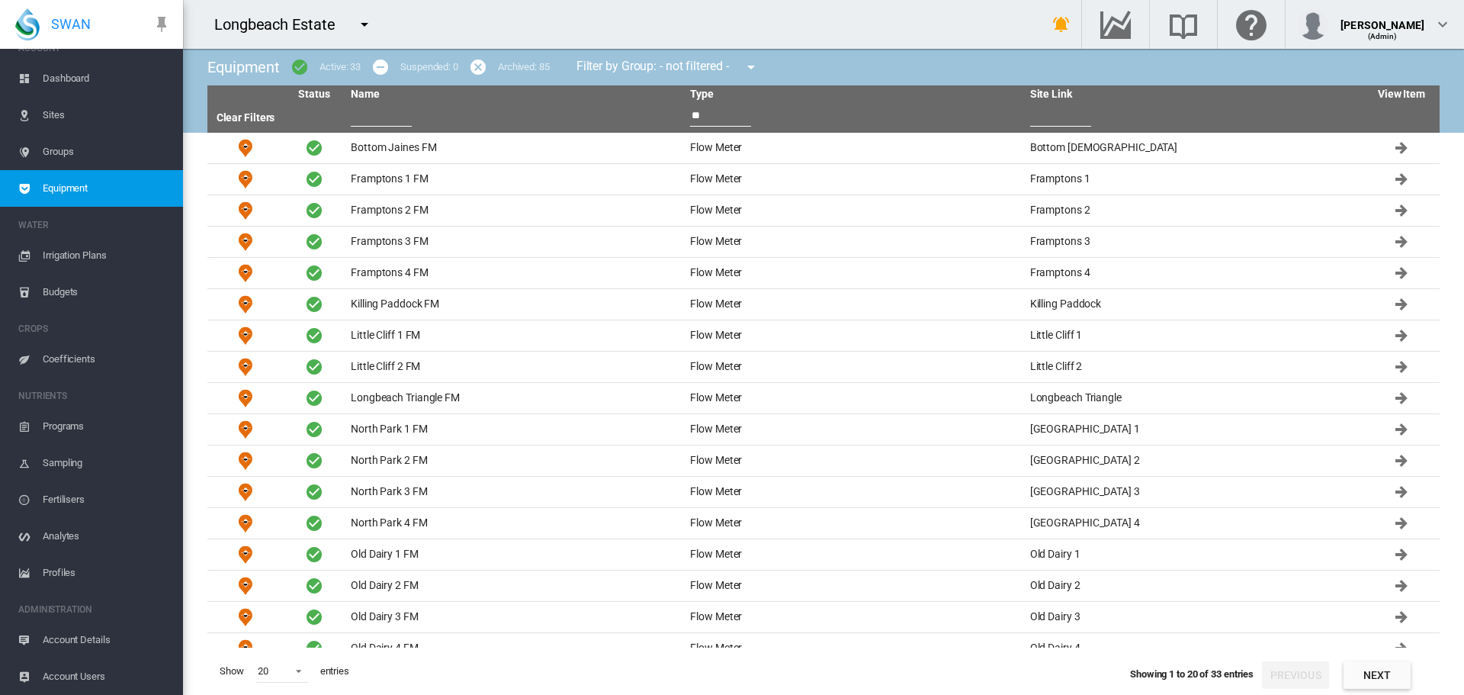
click at [66, 86] on span "Dashboard" at bounding box center [107, 78] width 128 height 37
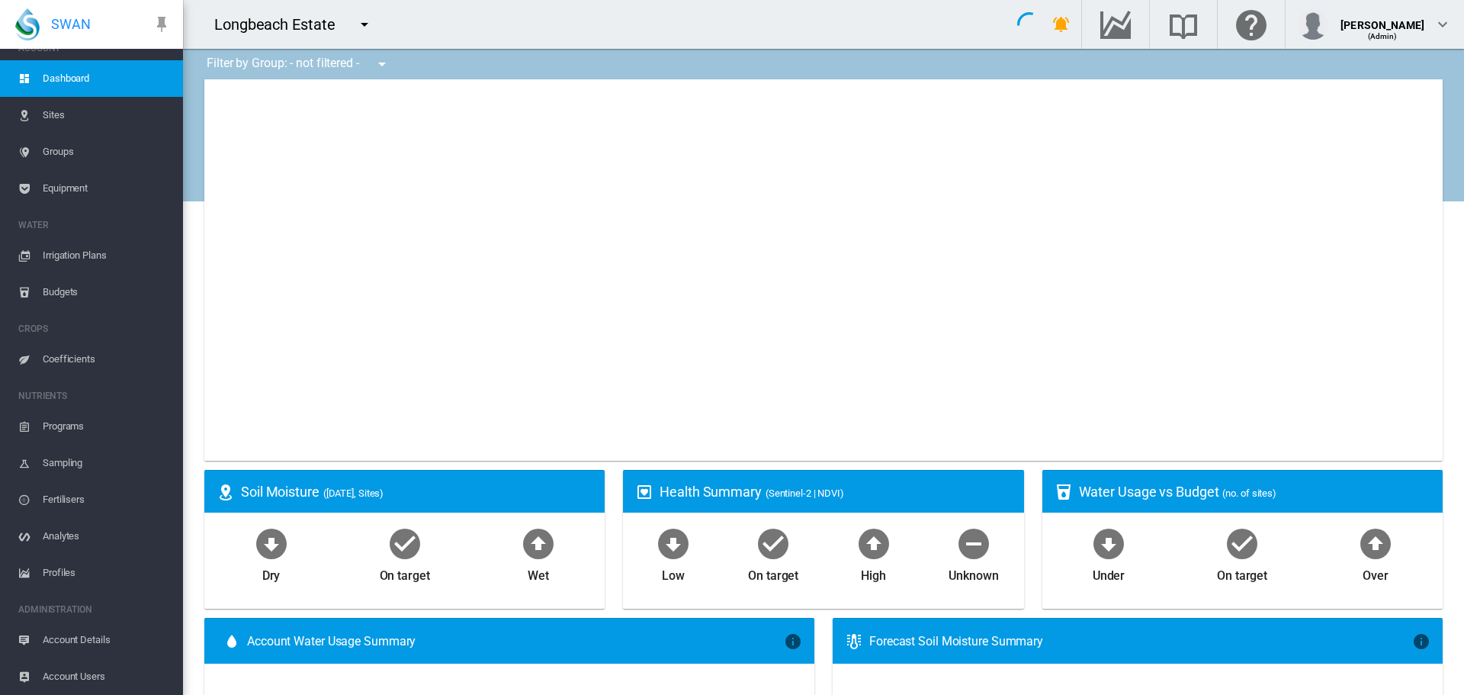
type input "**********"
